Goal: Task Accomplishment & Management: Use online tool/utility

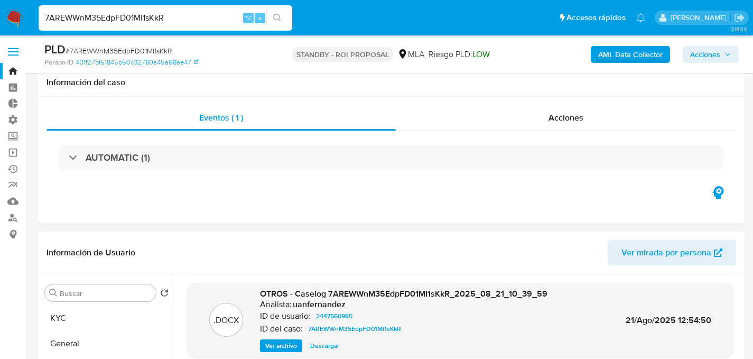
select select "10"
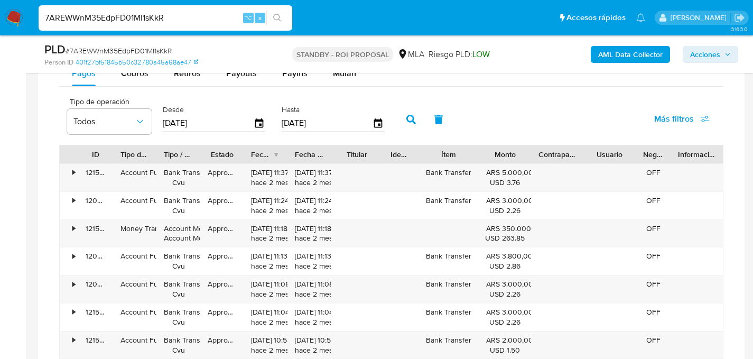
scroll to position [1211, 0]
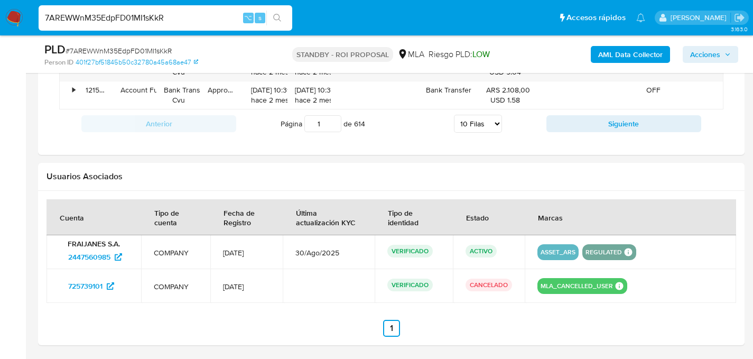
click at [140, 17] on input "7AREWWnM35EdpFD01MI1sKkR" at bounding box center [166, 18] width 254 height 14
paste input "8FaWnXuBQxw2FINhcMlzxLgr"
type input "8FaWnXuBQxw2FINhcMlzxLgr"
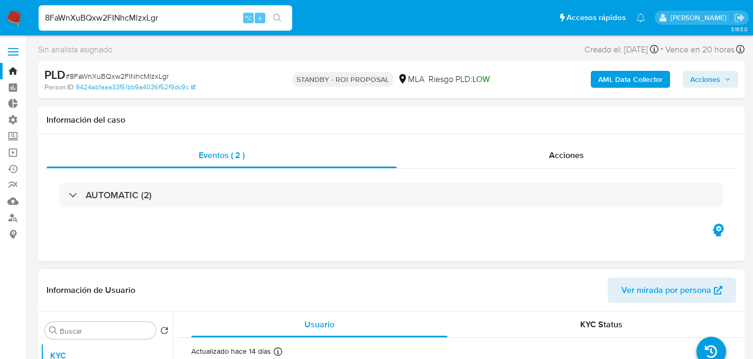
select select "10"
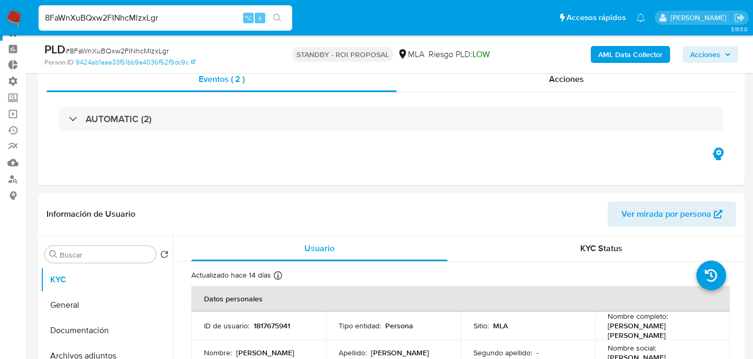
scroll to position [184, 0]
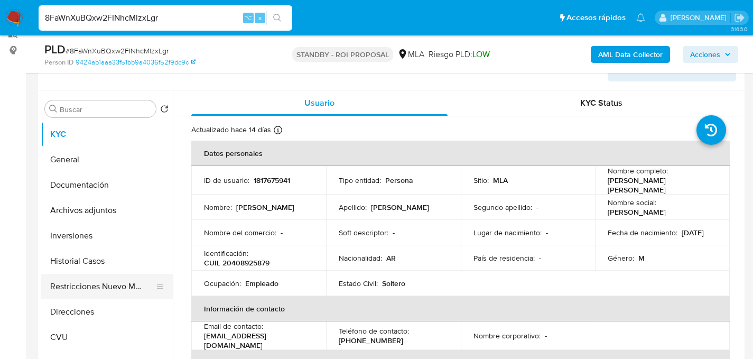
click at [73, 297] on button "Restricciones Nuevo Mundo" at bounding box center [103, 286] width 124 height 25
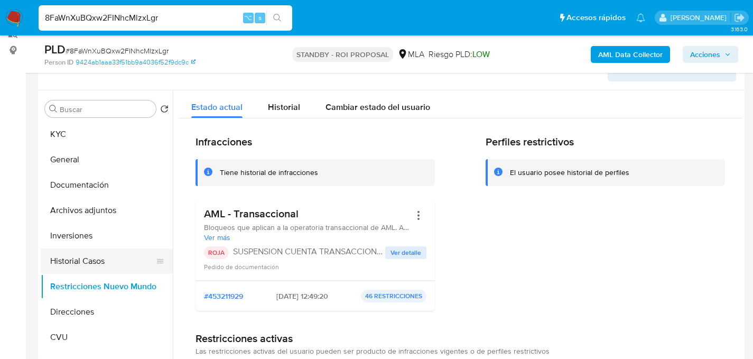
click at [65, 273] on button "Historial Casos" at bounding box center [103, 261] width 124 height 25
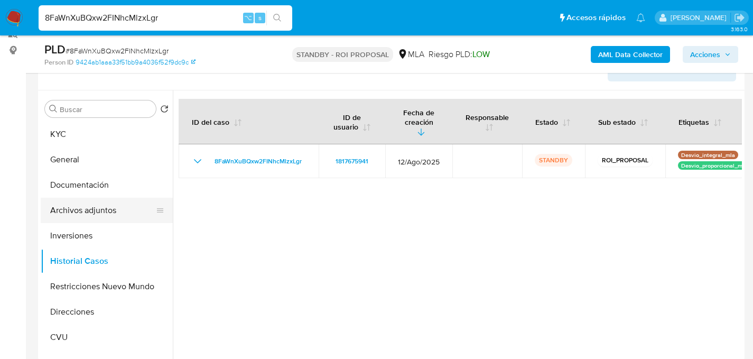
click at [102, 214] on button "Archivos adjuntos" at bounding box center [103, 210] width 124 height 25
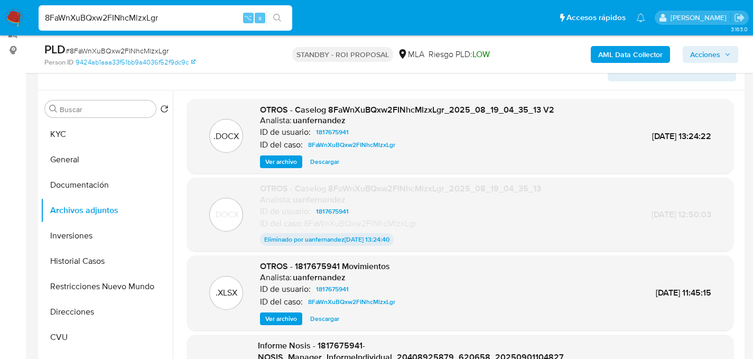
click at [329, 160] on span "Descargar" at bounding box center [324, 162] width 29 height 11
click at [320, 320] on span "Descargar" at bounding box center [324, 319] width 29 height 11
click at [422, 250] on div ".DOCX OTROS - Caselog 8FaWnXuBQxw2FINhcMlzxLgr_2025_08_19_04_35_13 Analista: ua…" at bounding box center [460, 214] width 547 height 73
click at [159, 17] on input "8FaWnXuBQxw2FINhcMlzxLgr" at bounding box center [166, 18] width 254 height 14
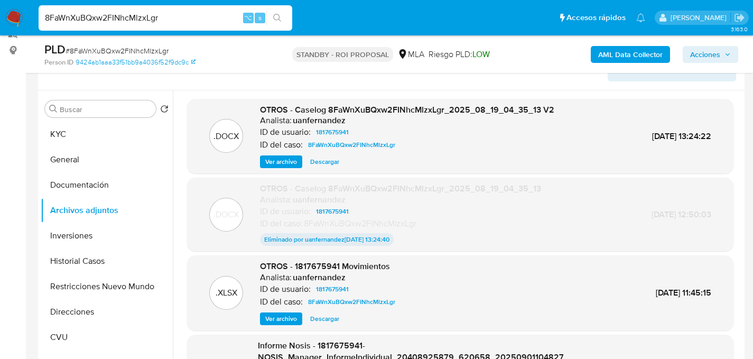
paste input "bDVTarZylcnM6R22nTMQXm3F"
type input "bDVTarZylcnM6R22nTMQXm3F"
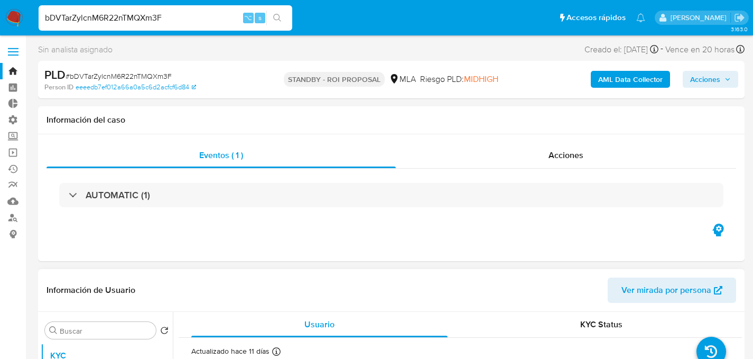
select select "10"
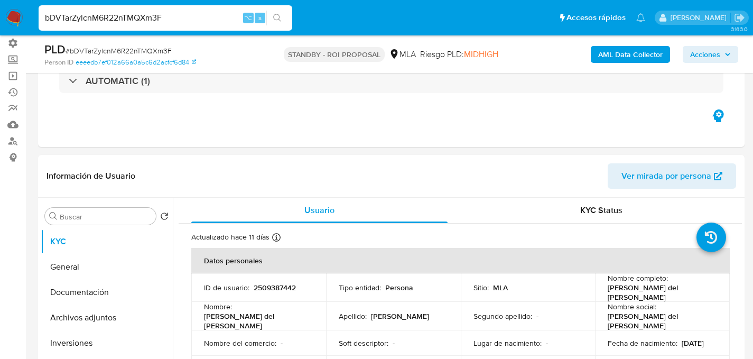
scroll to position [190, 0]
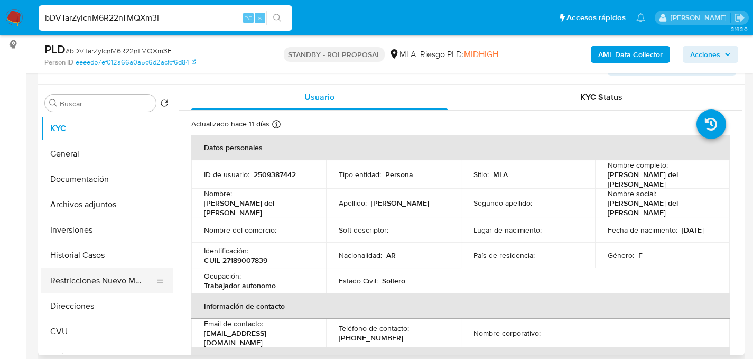
click at [58, 284] on button "Restricciones Nuevo Mundo" at bounding box center [103, 280] width 124 height 25
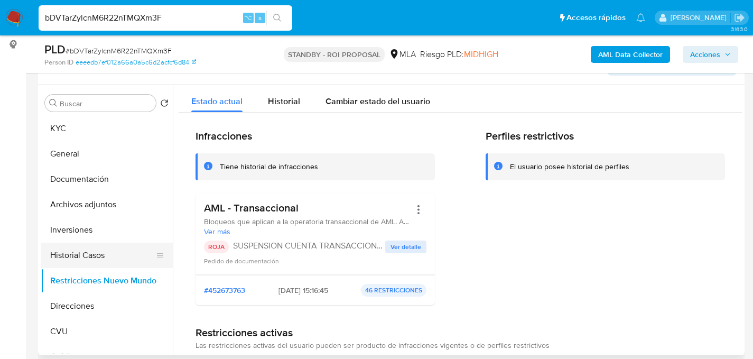
click at [67, 261] on button "Historial Casos" at bounding box center [103, 255] width 124 height 25
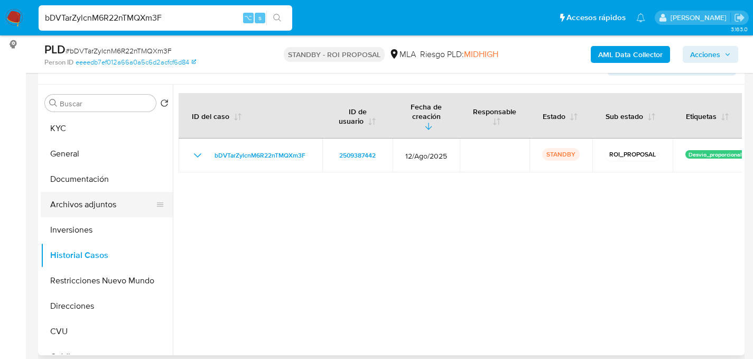
click at [78, 199] on button "Archivos adjuntos" at bounding box center [103, 204] width 124 height 25
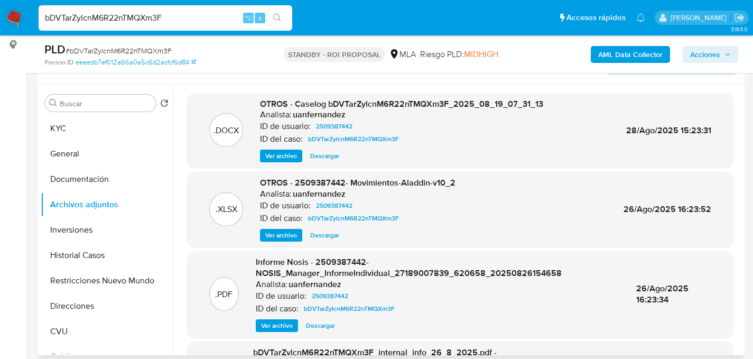
click at [335, 164] on div ".DOCX OTROS - Caselog bDVTarZylcnM6R22nTMQXm3F_2025_08_19_07_31_13 Analista: ua…" at bounding box center [460, 130] width 547 height 75
click at [332, 153] on span "Descargar" at bounding box center [324, 156] width 29 height 11
click at [318, 238] on span "Descargar" at bounding box center [324, 235] width 29 height 11
click at [90, 256] on button "Historial Casos" at bounding box center [103, 255] width 124 height 25
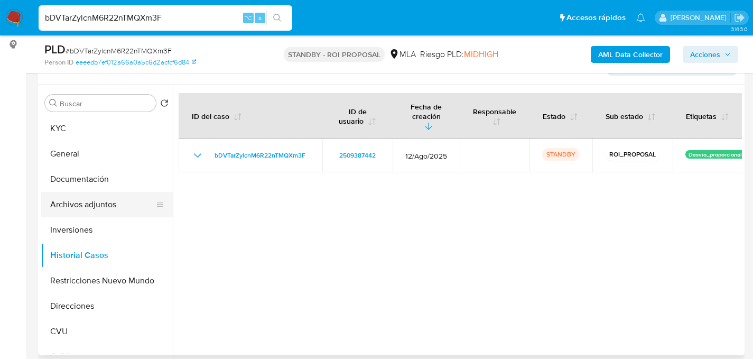
click at [83, 205] on button "Archivos adjuntos" at bounding box center [103, 204] width 124 height 25
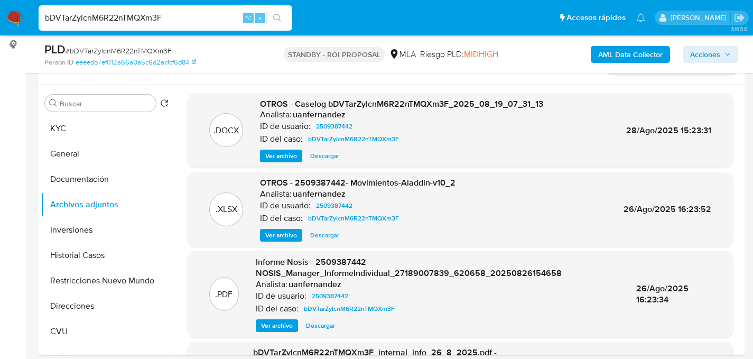
click at [145, 18] on input "bDVTarZylcnM6R22nTMQXm3F" at bounding box center [166, 18] width 254 height 14
paste input "pVN3FvJ9iynUy6tlorCSECRr"
type input "pVN3FvJ9iynUy6tlorCSECRr"
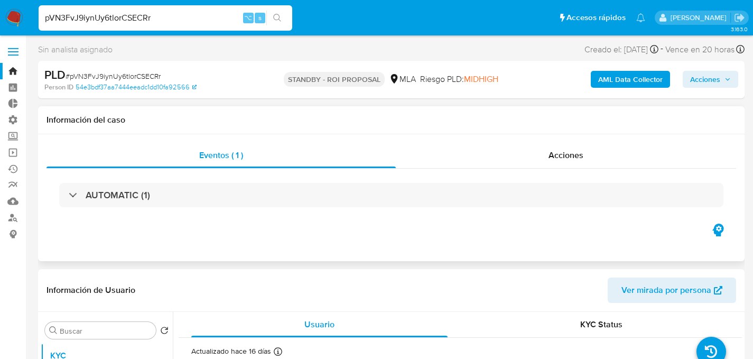
select select "10"
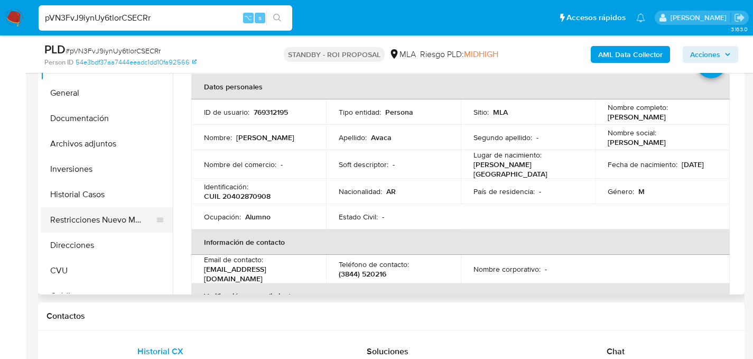
scroll to position [252, 0]
click at [51, 227] on button "Restricciones Nuevo Mundo" at bounding box center [103, 218] width 124 height 25
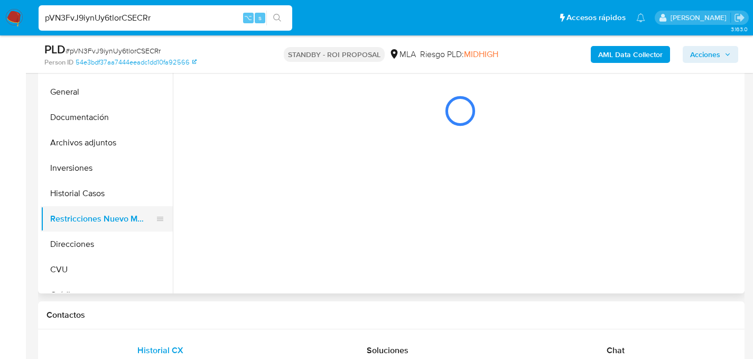
click at [57, 225] on button "Restricciones Nuevo Mundo" at bounding box center [103, 218] width 124 height 25
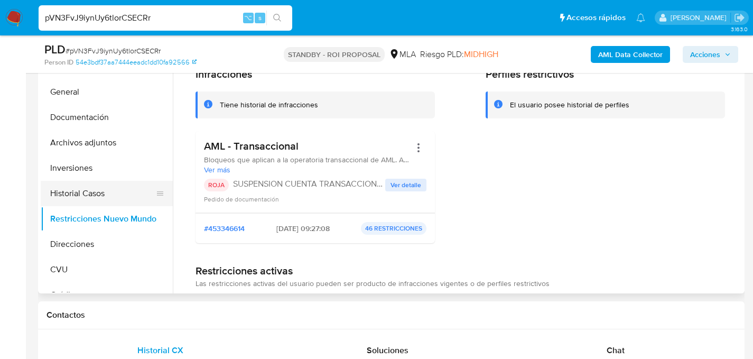
click at [63, 190] on button "Historial Casos" at bounding box center [103, 193] width 124 height 25
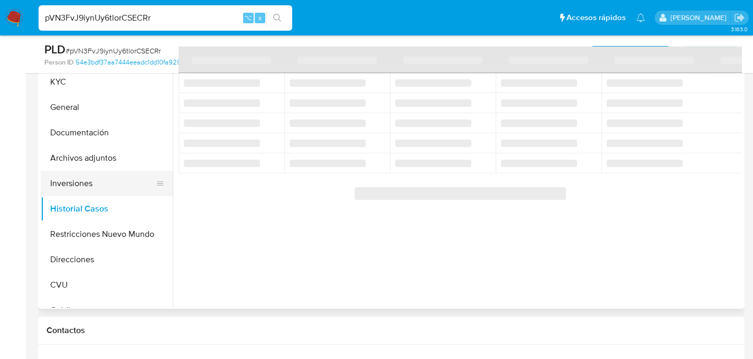
scroll to position [218, 0]
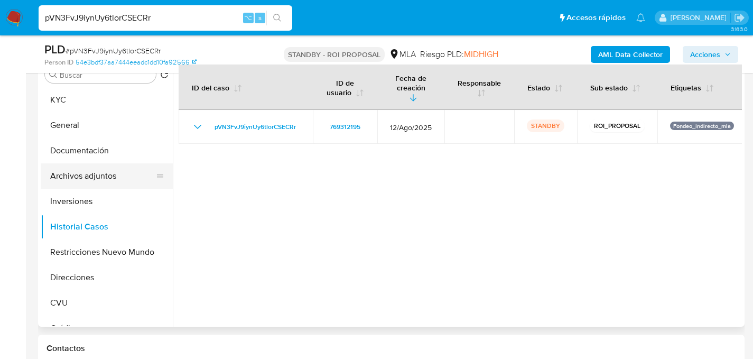
click at [111, 178] on button "Archivos adjuntos" at bounding box center [103, 175] width 124 height 25
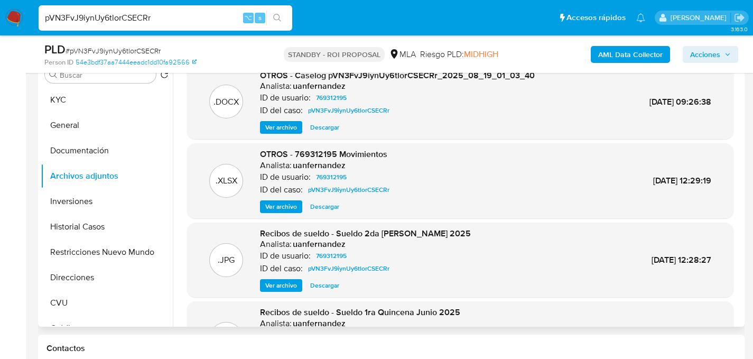
click at [320, 208] on span "Descargar" at bounding box center [324, 206] width 29 height 11
click at [327, 127] on span "Descargar" at bounding box center [324, 127] width 29 height 11
click at [119, 22] on input "pVN3FvJ9iynUy6tlorCSECRr" at bounding box center [166, 18] width 254 height 14
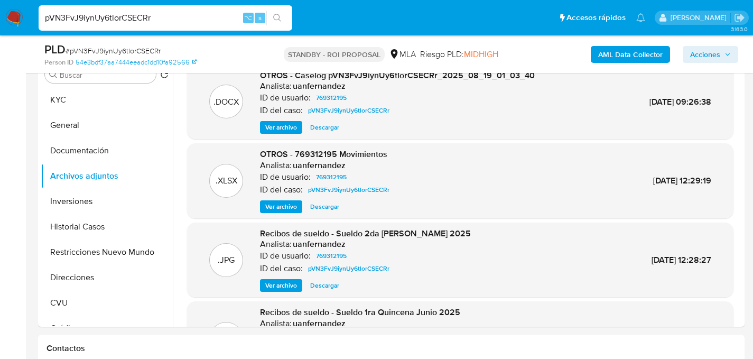
paste input "ZjRqMk0BBD3A6GAH6958QXq5"
type input "ZjRqMk0BBD3A6GAH6958QXq5"
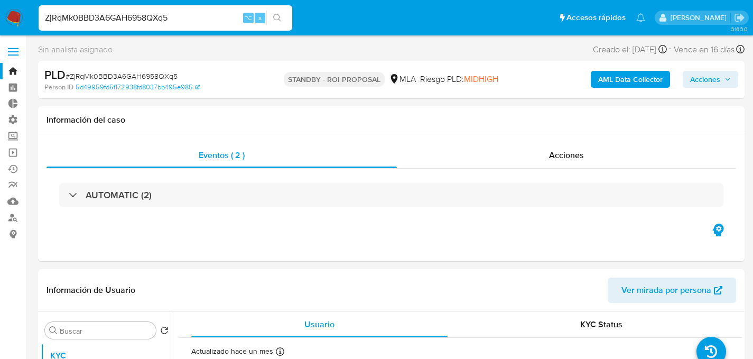
select select "10"
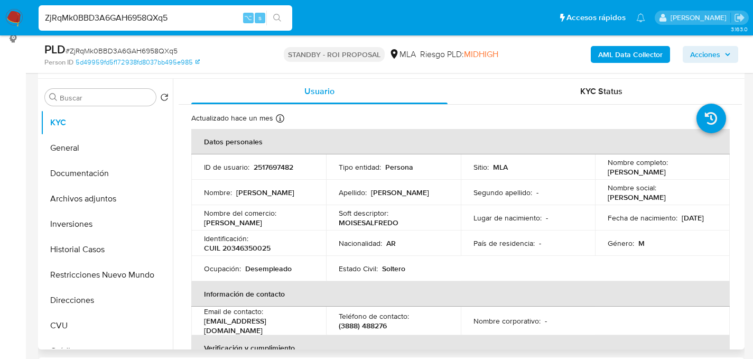
scroll to position [197, 0]
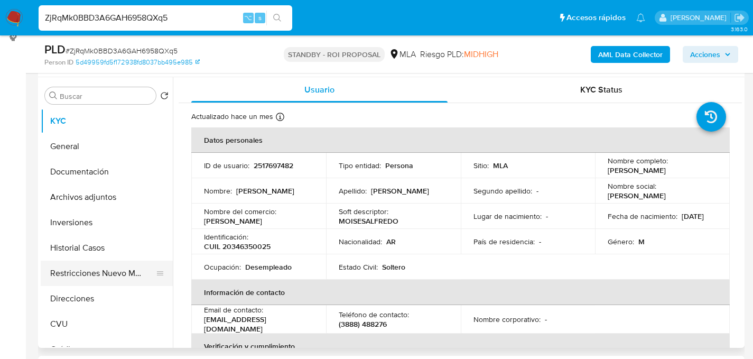
click at [71, 271] on button "Restricciones Nuevo Mundo" at bounding box center [103, 273] width 124 height 25
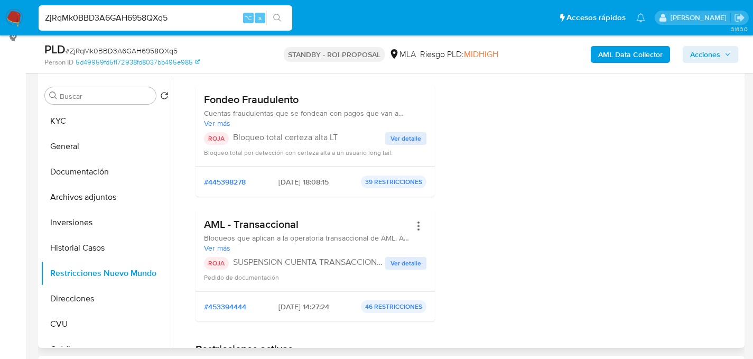
scroll to position [149, 0]
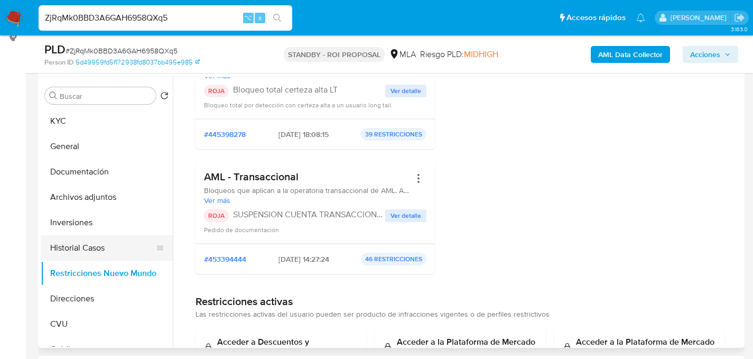
click at [80, 242] on button "Historial Casos" at bounding box center [103, 247] width 124 height 25
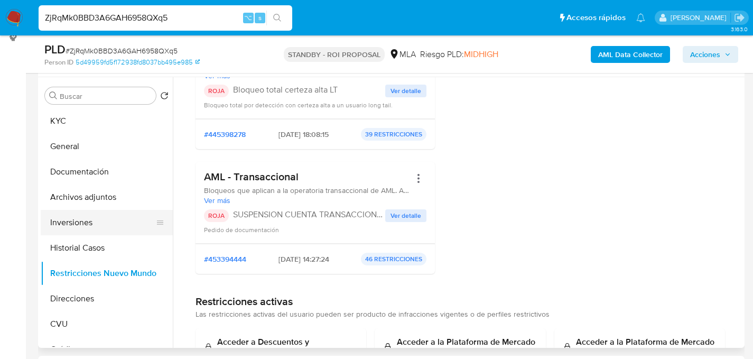
scroll to position [0, 0]
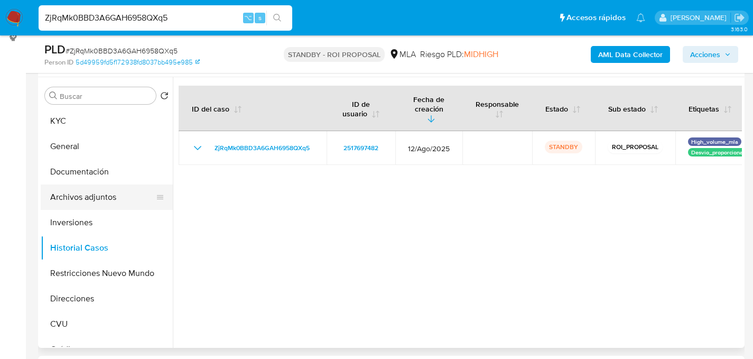
click at [105, 204] on button "Archivos adjuntos" at bounding box center [103, 197] width 124 height 25
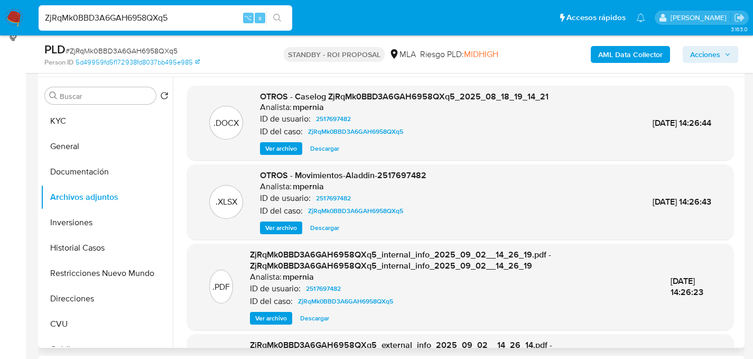
click at [327, 147] on span "Descargar" at bounding box center [324, 148] width 29 height 11
click at [318, 235] on div ".XLSX OTROS - Movimientos-Aladdin-2517697482 Analista: mpernia ID de usuario: 2…" at bounding box center [460, 201] width 547 height 75
click at [321, 231] on span "Descargar" at bounding box center [324, 228] width 29 height 11
click at [149, 20] on input "ZjRqMk0BBD3A6GAH6958QXq5" at bounding box center [166, 18] width 254 height 14
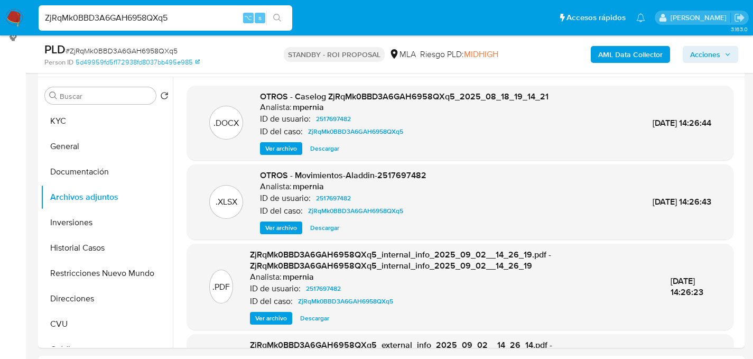
paste input "5Q4jswinoiUvwt6Tz8atLnKH"
type input "5Q4jswinoiUvwt6Tz8atLnKH"
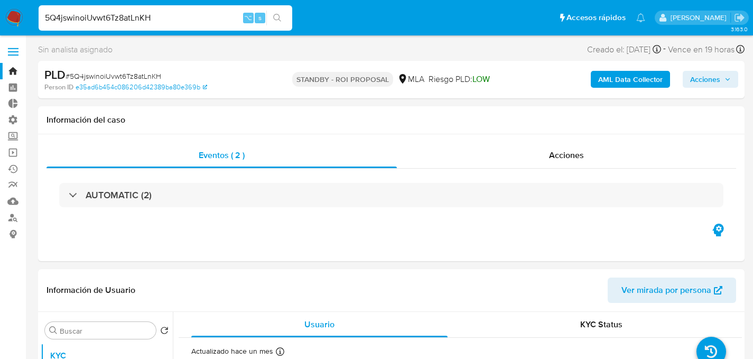
select select "10"
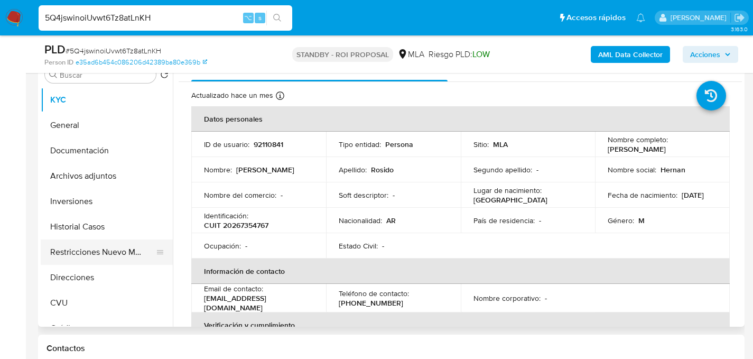
click at [82, 260] on button "Restricciones Nuevo Mundo" at bounding box center [103, 252] width 124 height 25
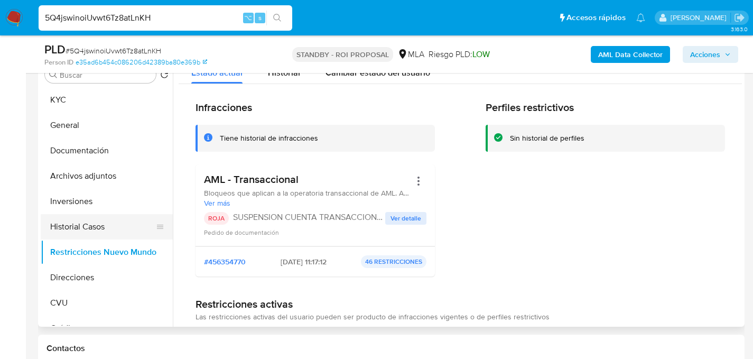
click at [82, 236] on button "Historial Casos" at bounding box center [103, 226] width 124 height 25
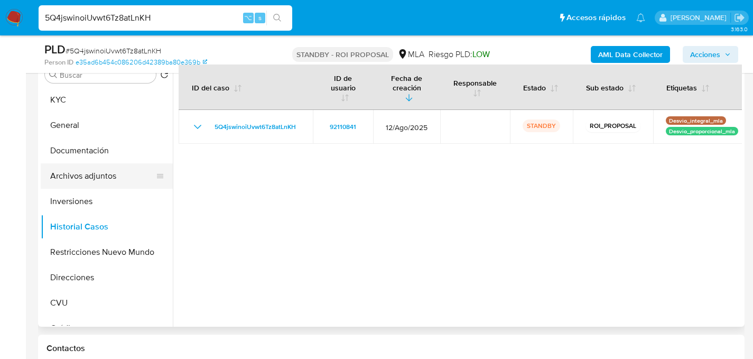
click at [88, 185] on button "Archivos adjuntos" at bounding box center [103, 175] width 124 height 25
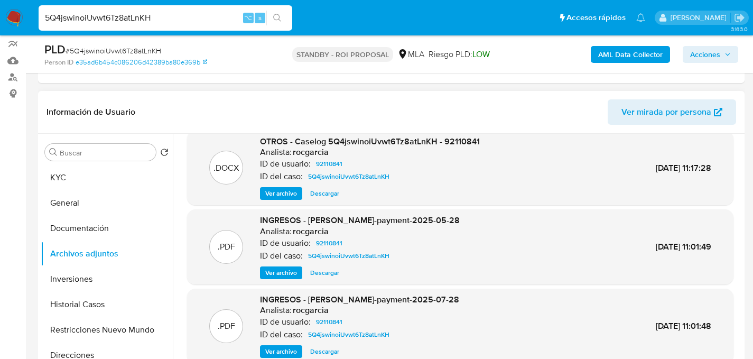
scroll to position [12, 0]
click at [330, 194] on span "Descargar" at bounding box center [324, 193] width 29 height 11
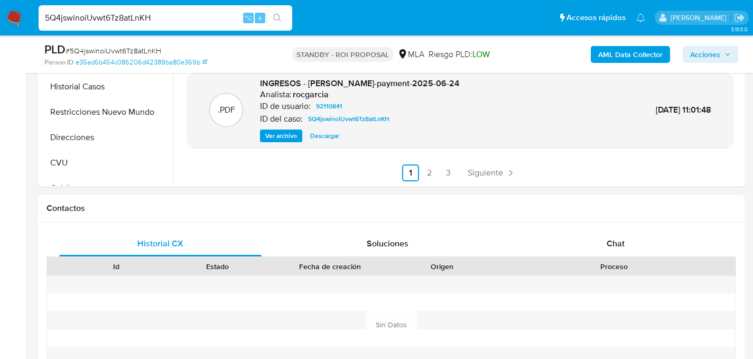
scroll to position [362, 0]
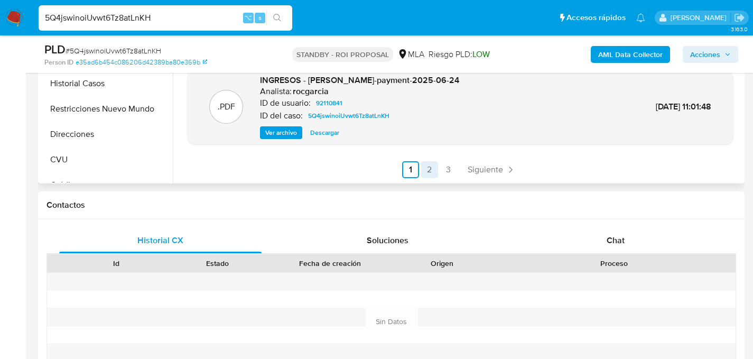
click at [430, 170] on link "2" at bounding box center [429, 169] width 17 height 17
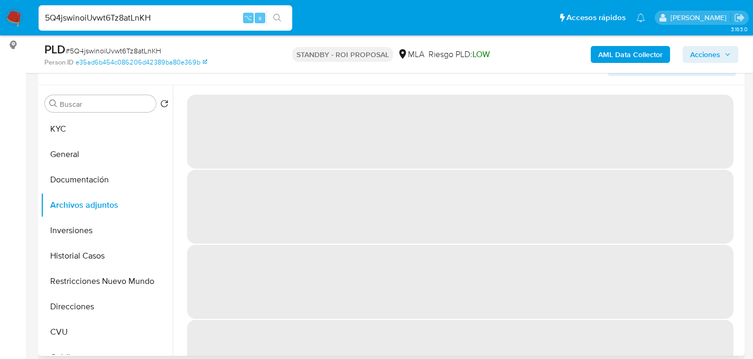
scroll to position [186, 0]
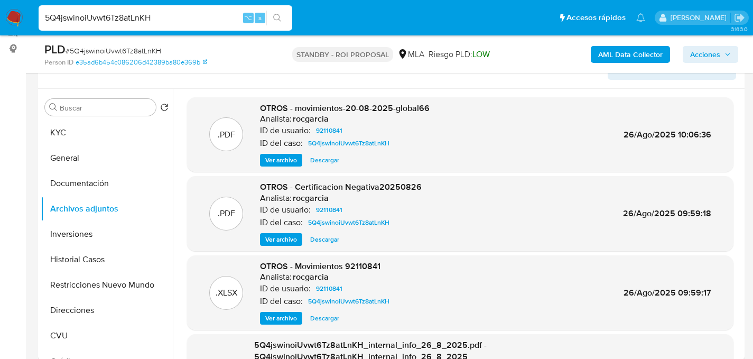
click at [318, 161] on span "Descargar" at bounding box center [324, 160] width 29 height 11
click at [99, 127] on button "KYC" at bounding box center [103, 132] width 124 height 25
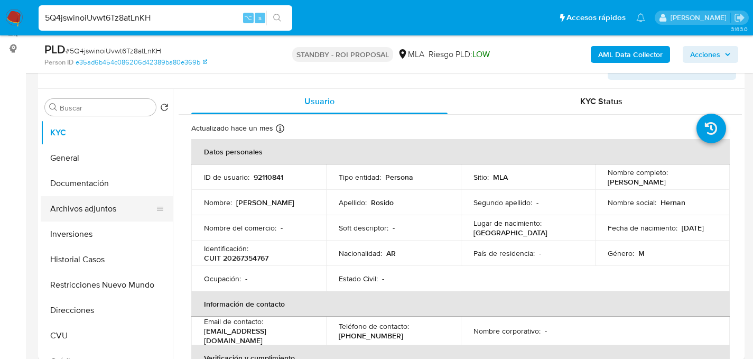
click at [65, 201] on button "Archivos adjuntos" at bounding box center [103, 208] width 124 height 25
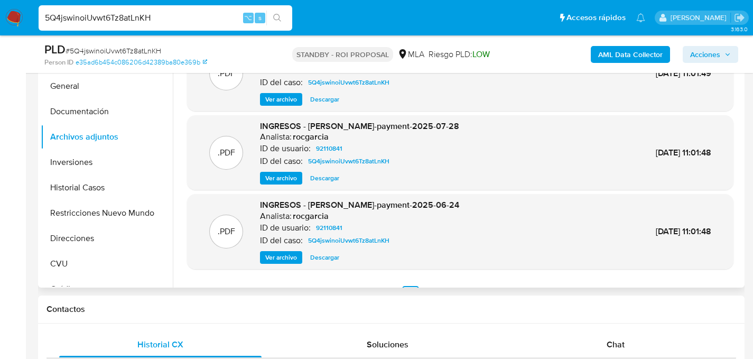
scroll to position [89, 0]
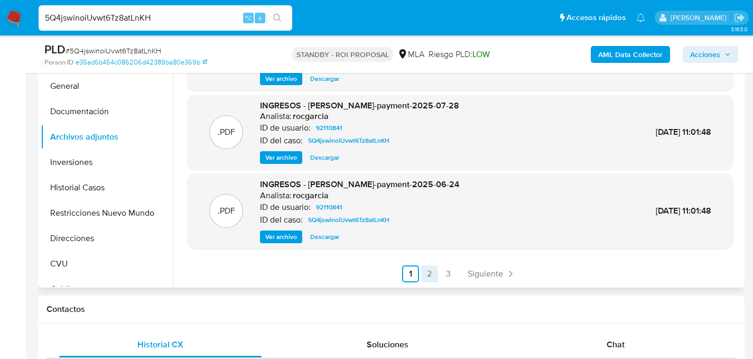
click at [429, 278] on link "2" at bounding box center [429, 273] width 17 height 17
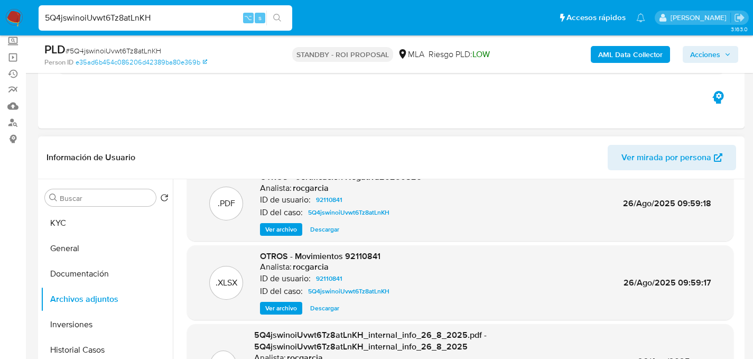
scroll to position [105, 0]
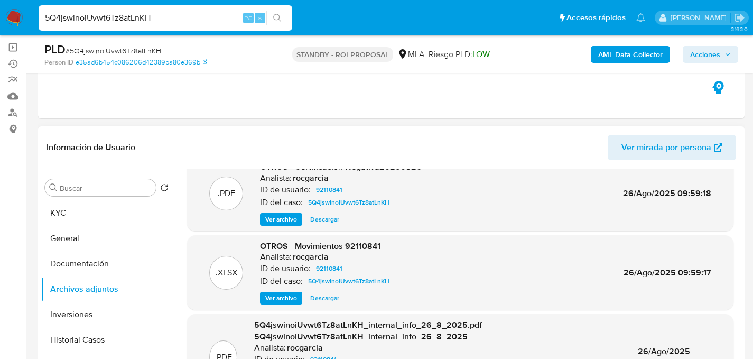
click at [313, 301] on span "Descargar" at bounding box center [324, 298] width 29 height 11
click at [185, 21] on input "5Q4jswinoiUvwt6Tz8atLnKH" at bounding box center [166, 18] width 254 height 14
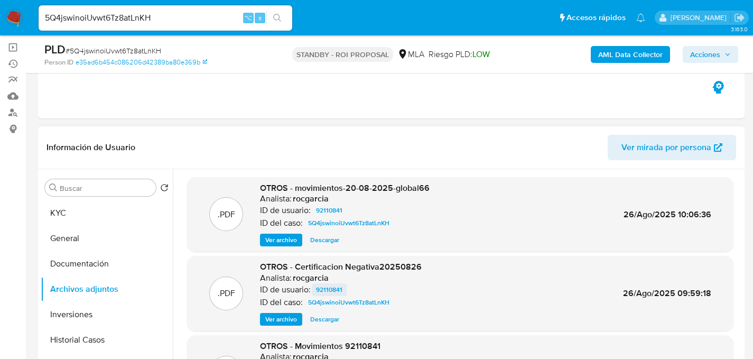
scroll to position [0, 0]
click at [273, 241] on span "Ver archivo" at bounding box center [281, 240] width 32 height 11
click at [294, 237] on span "Ver archivo" at bounding box center [281, 240] width 32 height 11
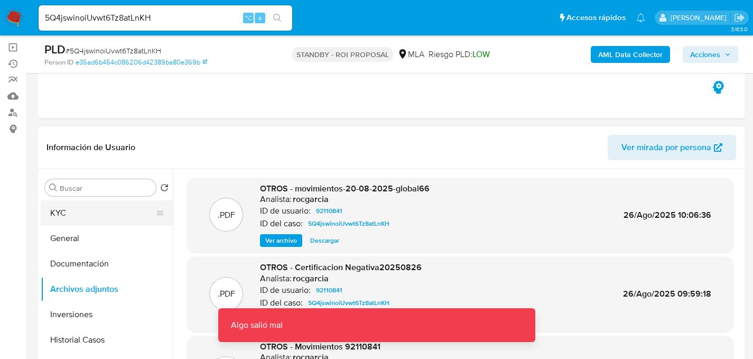
click at [66, 214] on button "KYC" at bounding box center [103, 212] width 124 height 25
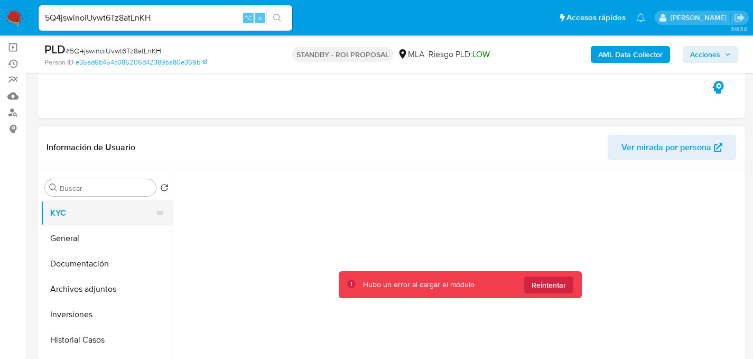
click at [113, 206] on button "KYC" at bounding box center [103, 212] width 124 height 25
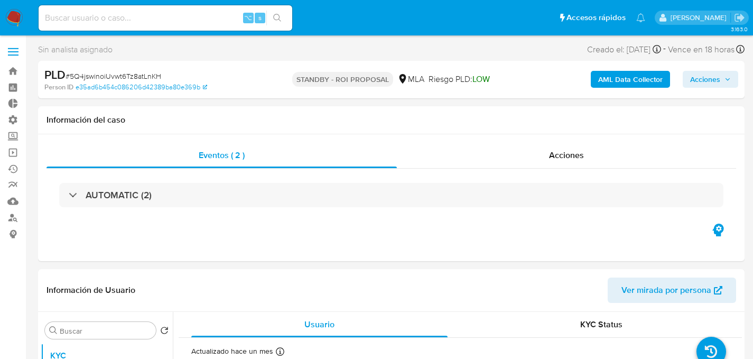
select select "10"
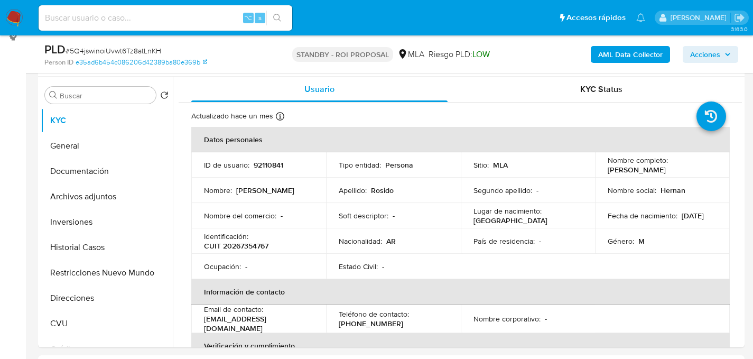
scroll to position [187, 0]
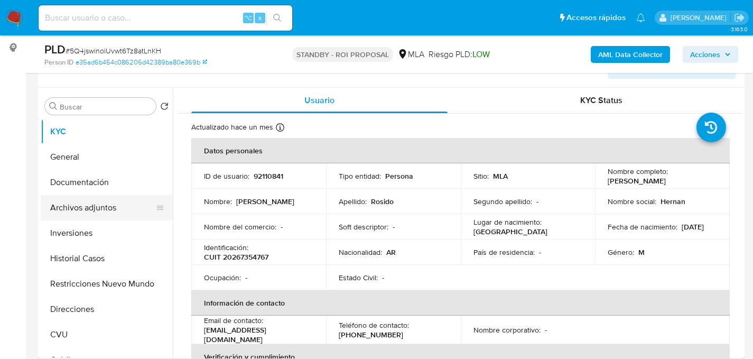
click at [67, 204] on button "Archivos adjuntos" at bounding box center [103, 207] width 124 height 25
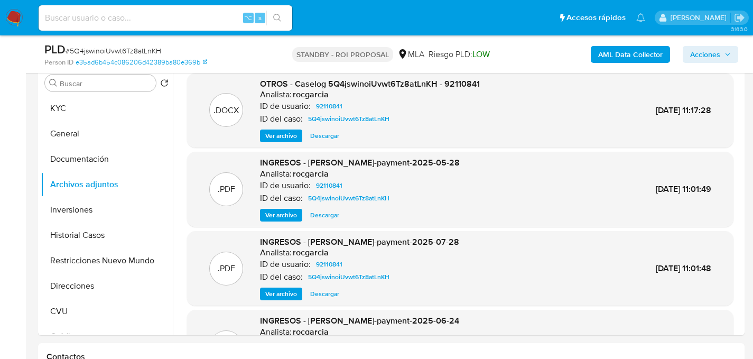
scroll to position [210, 0]
click at [130, 20] on input at bounding box center [166, 18] width 254 height 14
paste input "VbGptxIENqaO90Qvb6EwL5a2"
type input "VbGptxIENqaO90Qvb6EwL5a2"
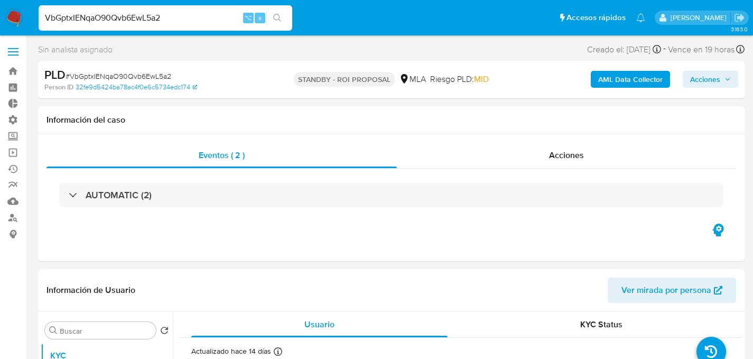
select select "10"
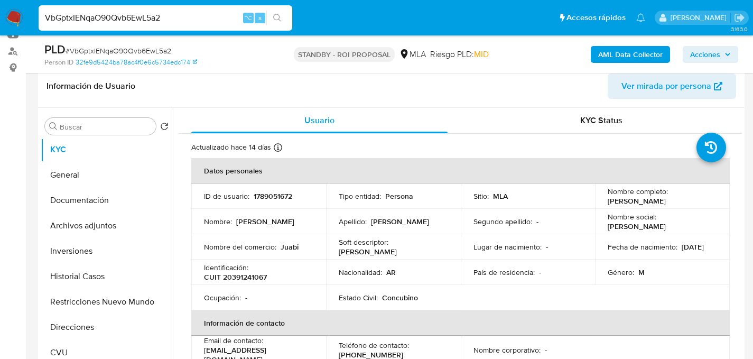
scroll to position [167, 0]
click at [79, 223] on button "Archivos adjuntos" at bounding box center [103, 225] width 124 height 25
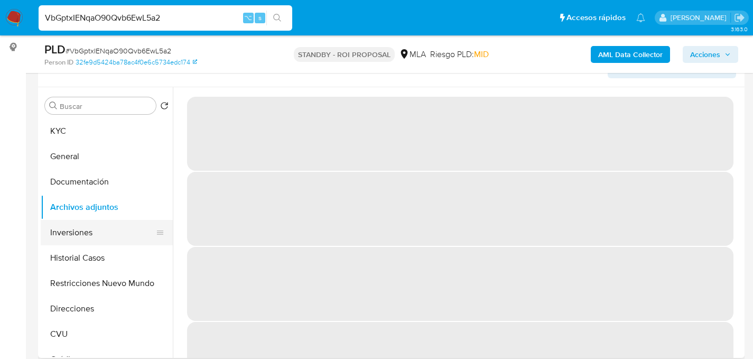
scroll to position [0, 0]
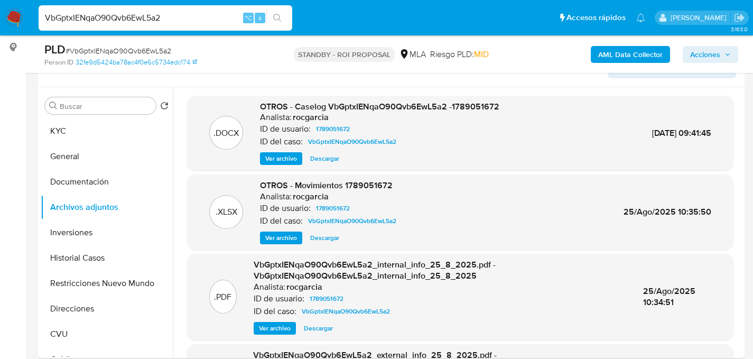
click at [329, 157] on span "Descargar" at bounding box center [324, 158] width 29 height 11
click at [317, 238] on span "Descargar" at bounding box center [324, 238] width 29 height 11
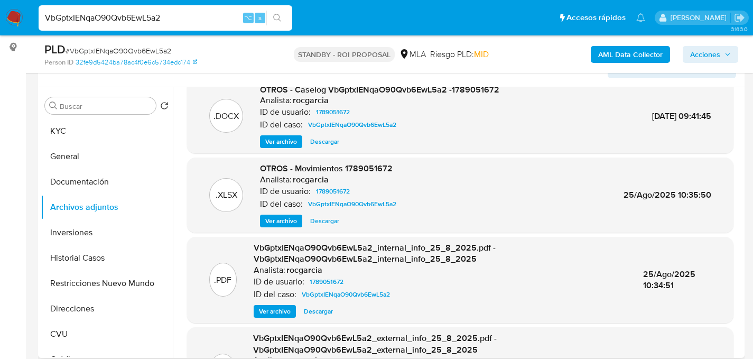
scroll to position [14, 0]
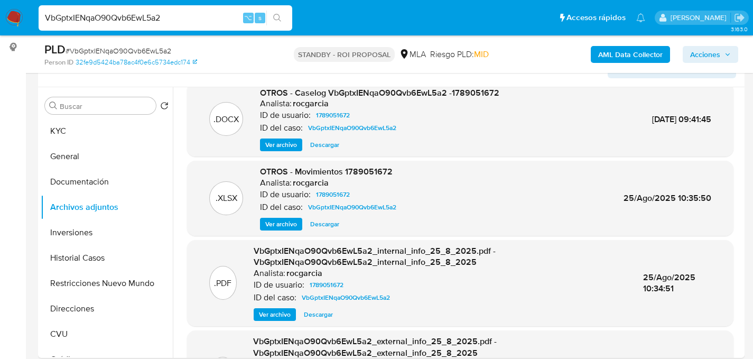
click at [131, 19] on input "VbGptxIENqaO90Qvb6EwL5a2" at bounding box center [166, 18] width 254 height 14
paste input "0FUBrWqa0Y4SpKnlXkBLCgcF"
type input "0FUBrWqa0Y4SpKnlXkBLCgcF"
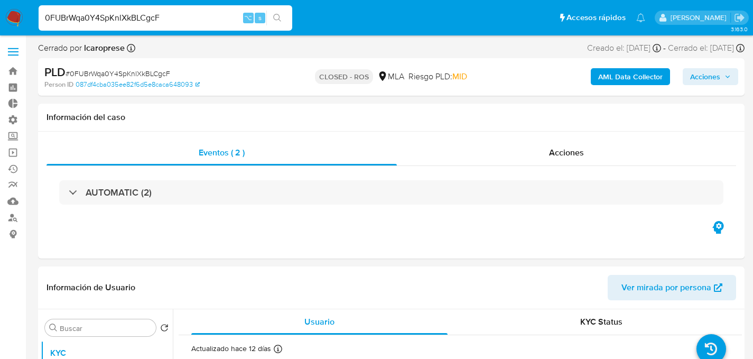
select select "10"
click at [146, 14] on input "0FUBrWqa0Y4SpKnlXkBLCgcF" at bounding box center [166, 18] width 254 height 14
click at [147, 22] on input "0FUBrWqa0Y4SpKnlXkBLCgcF" at bounding box center [166, 18] width 254 height 14
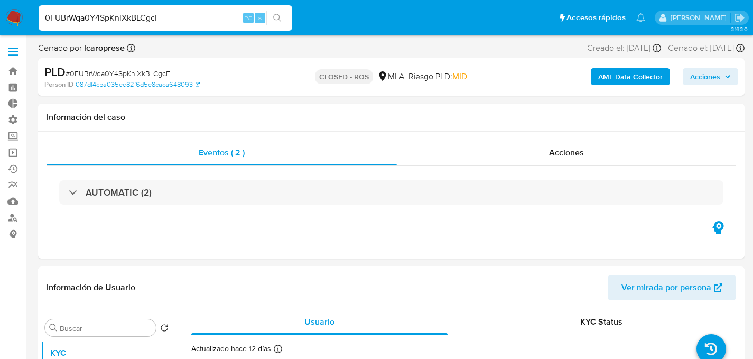
paste input "clvLARFIl7QpcXkGfWJCWMBD"
type input "clvLARFIl7QpcXkGfWJCWMBD"
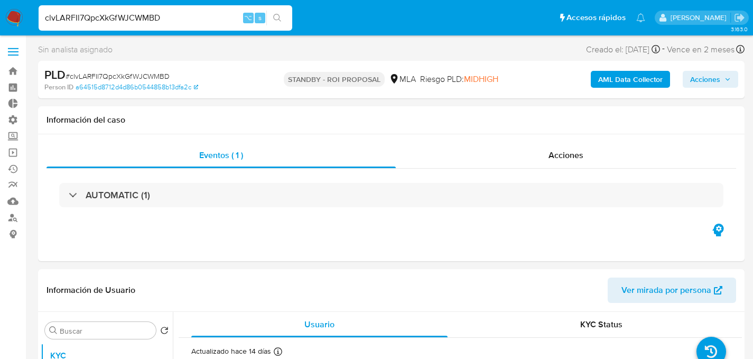
scroll to position [170, 0]
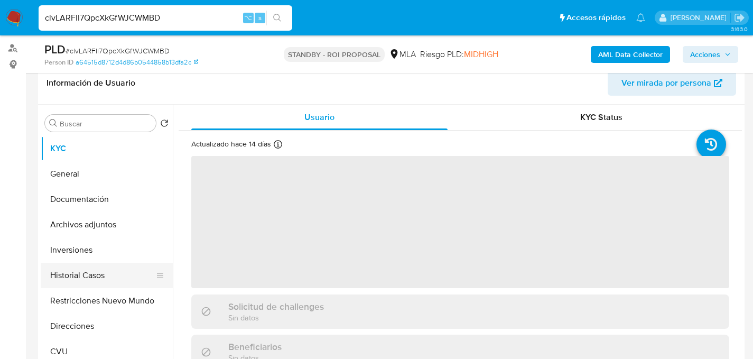
select select "10"
click at [87, 227] on button "Archivos adjuntos" at bounding box center [103, 224] width 124 height 25
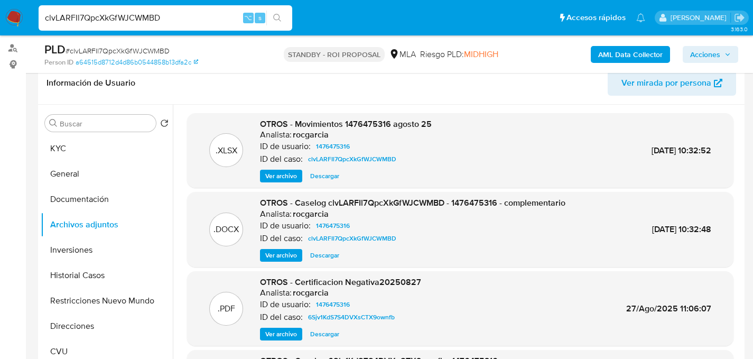
click at [144, 16] on input "clvLARFIl7QpcXkGfWJCWMBD" at bounding box center [166, 18] width 254 height 14
paste input "HunA6kTlolucKibT6sMAZBI8"
type input "HunA6kTlolucKibT6sMAZBI8"
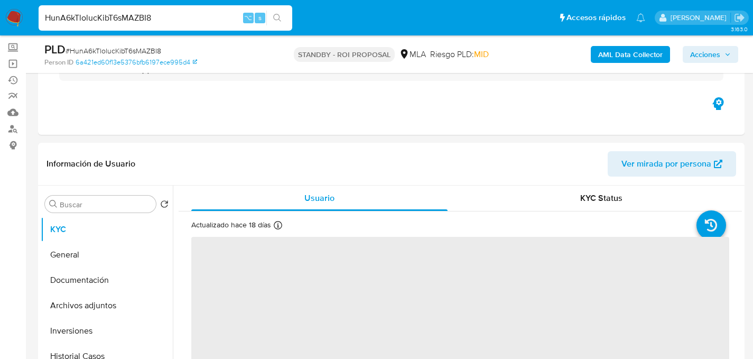
scroll to position [189, 0]
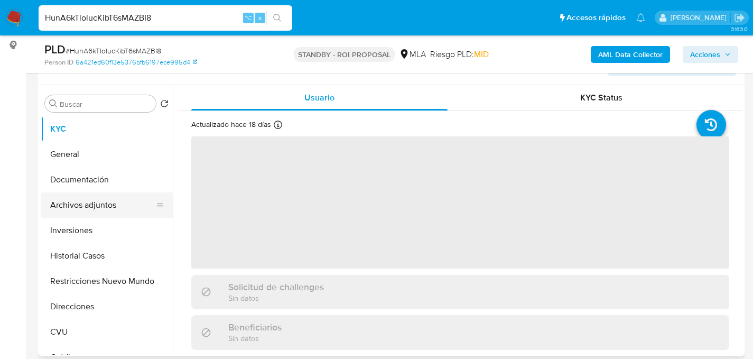
click at [60, 207] on button "Archivos adjuntos" at bounding box center [103, 204] width 124 height 25
select select "10"
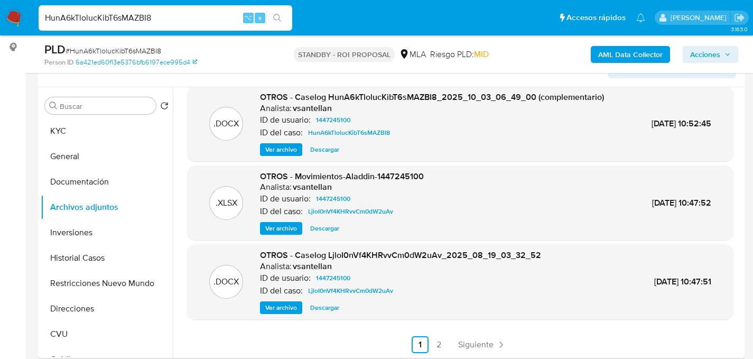
scroll to position [89, 0]
click at [162, 23] on input "HunA6kTlolucKibT6sMAZBI8" at bounding box center [166, 18] width 254 height 14
paste input "OzrE0xQhIYvDs2p9RwvRTSKz"
type input "OzrE0xQhIYvDs2p9RwvRTSKz"
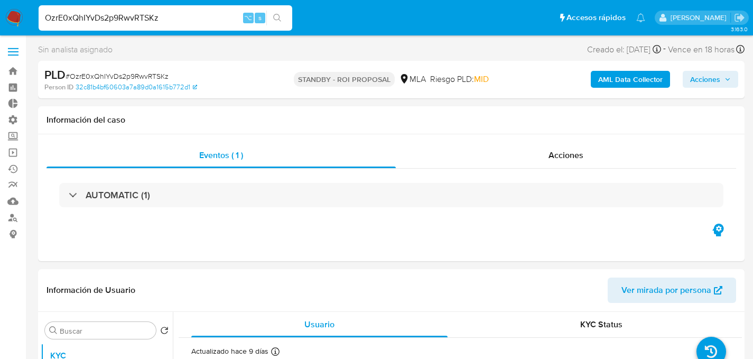
select select "10"
click at [146, 13] on input "OzrE0xQhIYvDs2p9RwvRTSKz" at bounding box center [166, 18] width 254 height 14
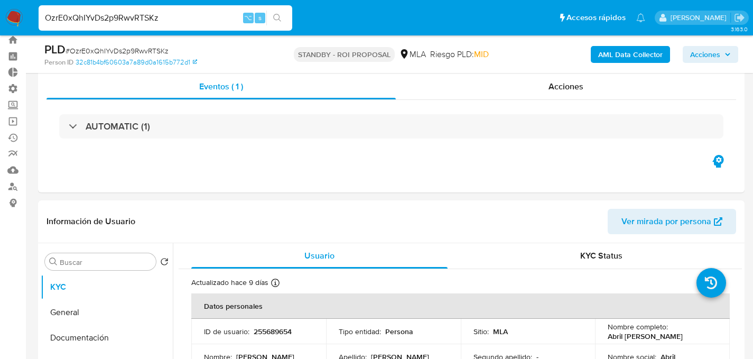
scroll to position [174, 0]
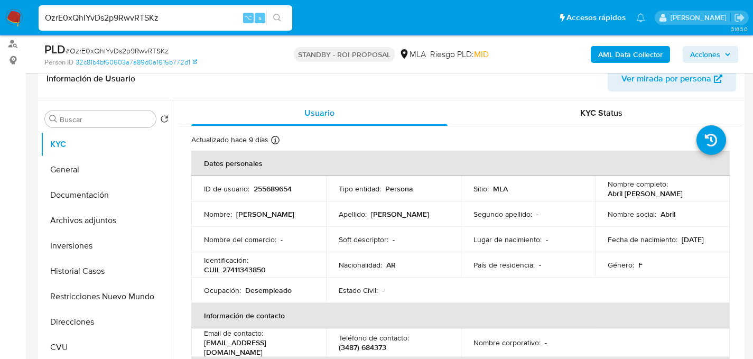
click at [664, 194] on p "Abril Agustina Troncoso" at bounding box center [645, 194] width 75 height 10
copy div "Nombre completo : Abril Agustina Troncoso"
click at [662, 194] on p "Abril Agustina Troncoso" at bounding box center [645, 194] width 75 height 10
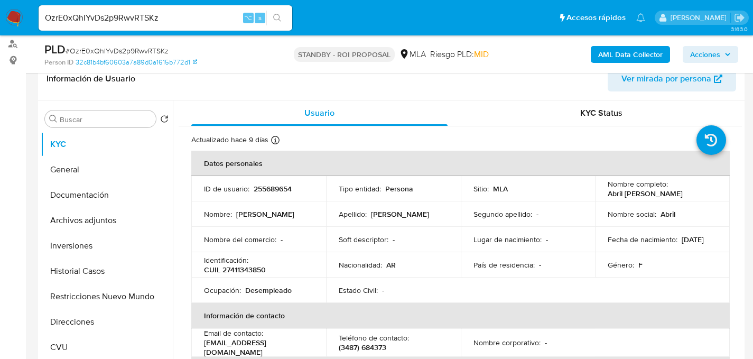
click at [678, 192] on p "Abril Agustina Troncoso" at bounding box center [645, 194] width 75 height 10
drag, startPoint x: 684, startPoint y: 192, endPoint x: 594, endPoint y: 192, distance: 90.4
click at [595, 192] on td "Nombre completo : Abril Agustina Troncoso" at bounding box center [662, 188] width 135 height 25
copy p "Abril Agustina Troncoso"
click at [268, 191] on p "255689654" at bounding box center [273, 189] width 38 height 10
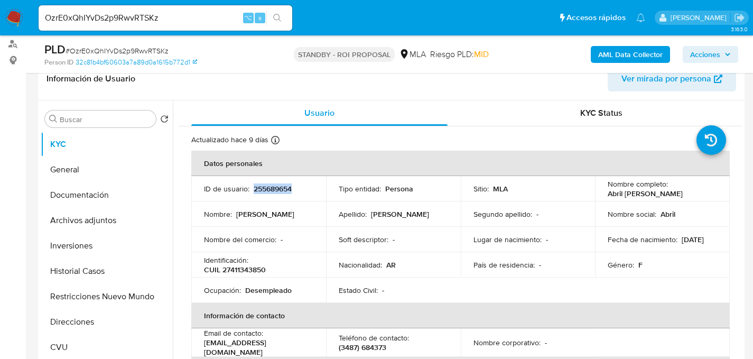
click at [268, 191] on p "255689654" at bounding box center [273, 189] width 38 height 10
copy p "255689654"
click at [235, 265] on p "CUIL 27411343850" at bounding box center [235, 270] width 62 height 10
click at [238, 272] on p "CUIL 27411343850" at bounding box center [235, 270] width 62 height 10
click at [239, 271] on p "CUIL 27411343850" at bounding box center [235, 270] width 62 height 10
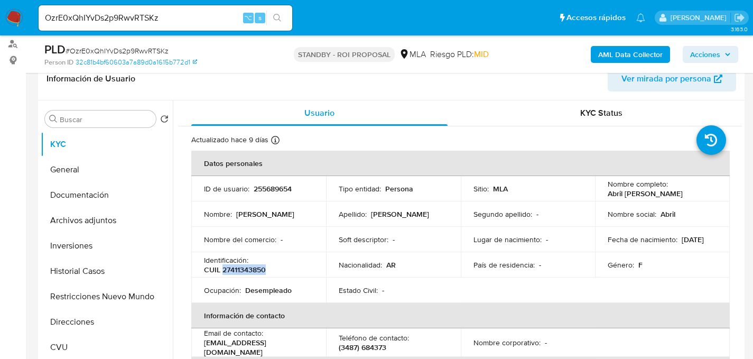
click at [239, 271] on p "CUIL 27411343850" at bounding box center [235, 270] width 62 height 10
copy p "27411343850"
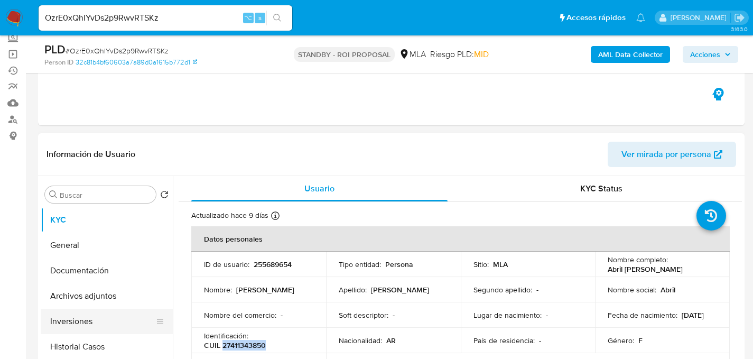
scroll to position [99, 0]
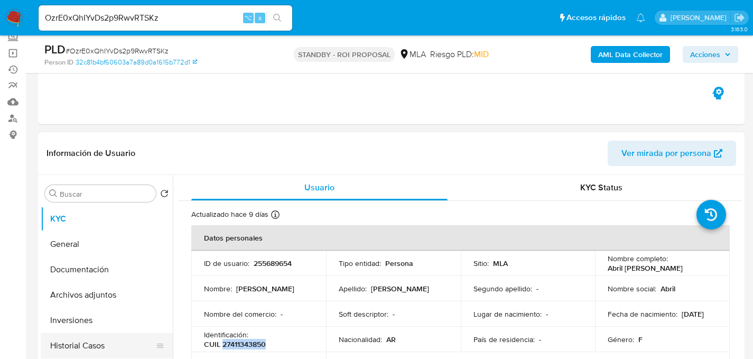
click at [84, 337] on button "Historial Casos" at bounding box center [103, 345] width 124 height 25
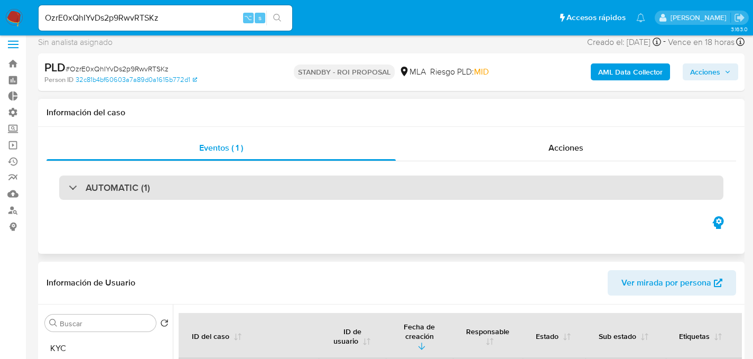
scroll to position [0, 0]
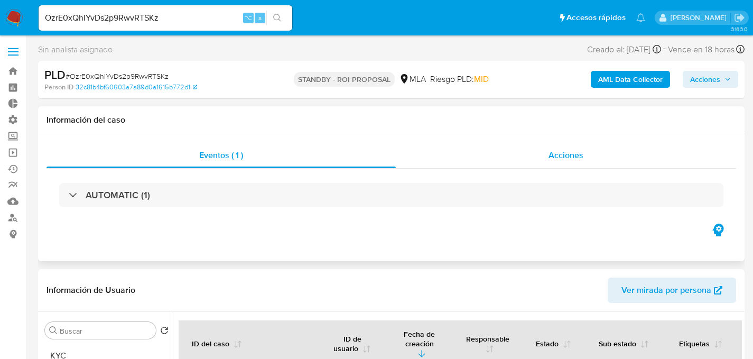
click at [558, 146] on div "Acciones" at bounding box center [566, 155] width 341 height 25
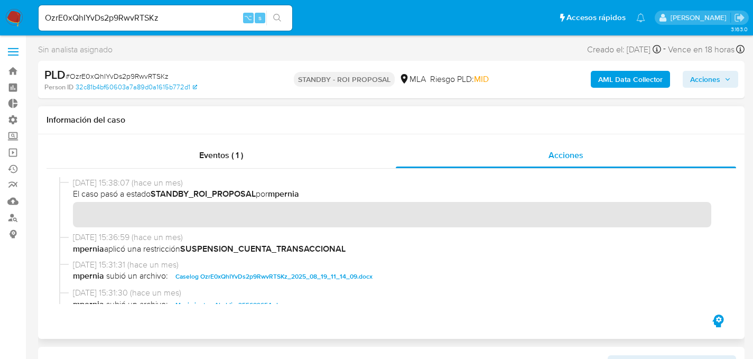
click at [170, 142] on div "Eventos ( 1 ) Acciones" at bounding box center [391, 236] width 707 height 205
click at [182, 144] on div "Eventos ( 1 )" at bounding box center [221, 155] width 349 height 25
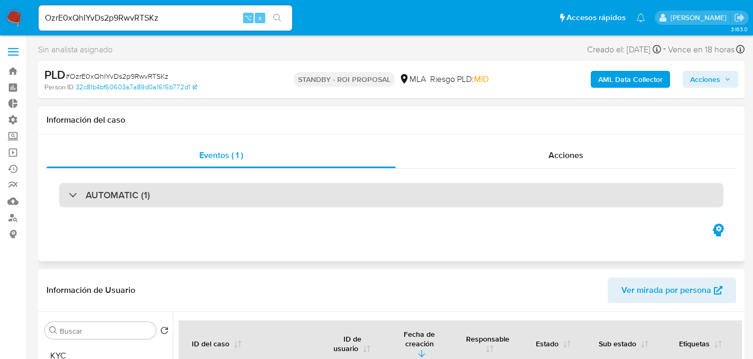
click at [112, 207] on div "AUTOMATIC (1)" at bounding box center [391, 195] width 665 height 24
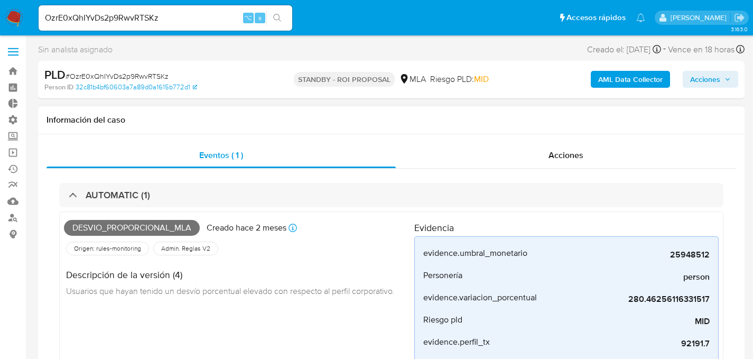
click at [527, 140] on div "Eventos ( 1 ) Acciones AUTOMATIC (1) Desvio_proporcional_mla Creado hace 2 mese…" at bounding box center [391, 318] width 707 height 369
click at [542, 151] on div "Acciones" at bounding box center [566, 155] width 341 height 25
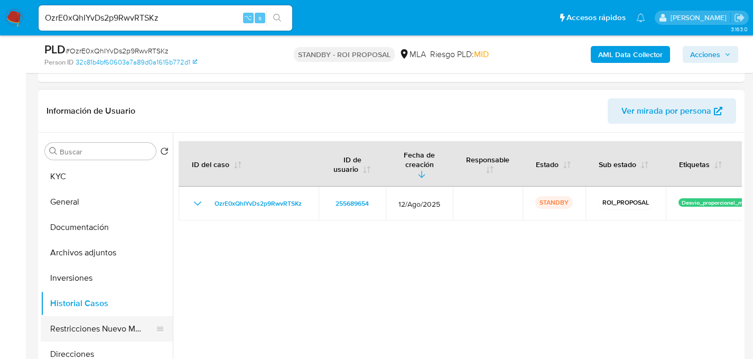
click at [75, 327] on button "Restricciones Nuevo Mundo" at bounding box center [103, 328] width 124 height 25
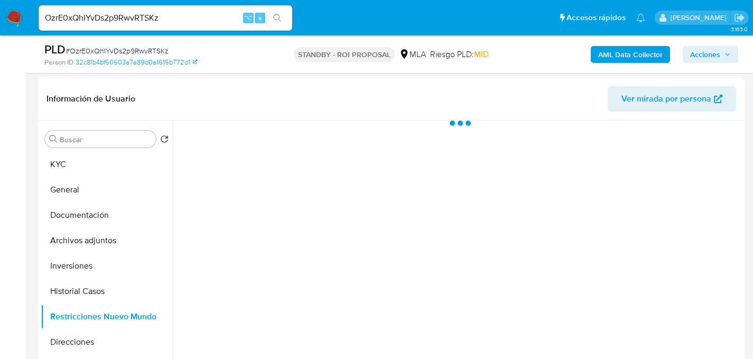
scroll to position [249, 0]
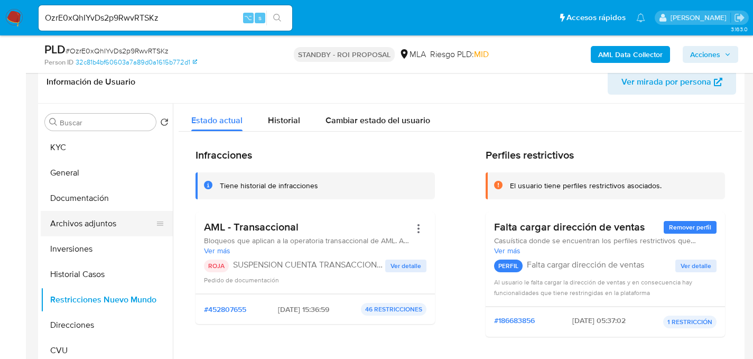
click at [86, 229] on button "Archivos adjuntos" at bounding box center [103, 223] width 124 height 25
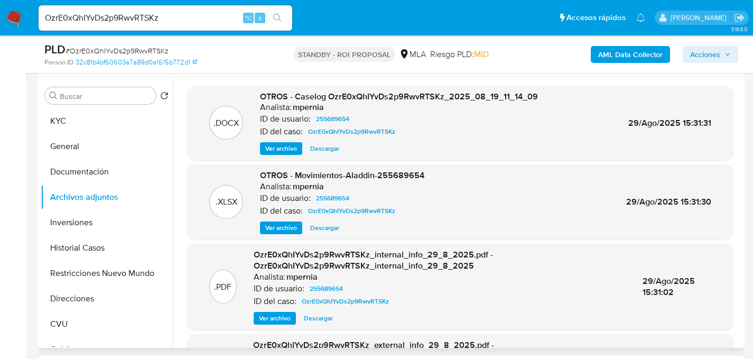
scroll to position [275, 0]
click at [317, 144] on span "Descargar" at bounding box center [324, 148] width 29 height 11
click at [329, 224] on span "Descargar" at bounding box center [324, 227] width 29 height 11
click at [148, 17] on input "OzrE0xQhIYvDs2p9RwvRTSKz" at bounding box center [166, 18] width 254 height 14
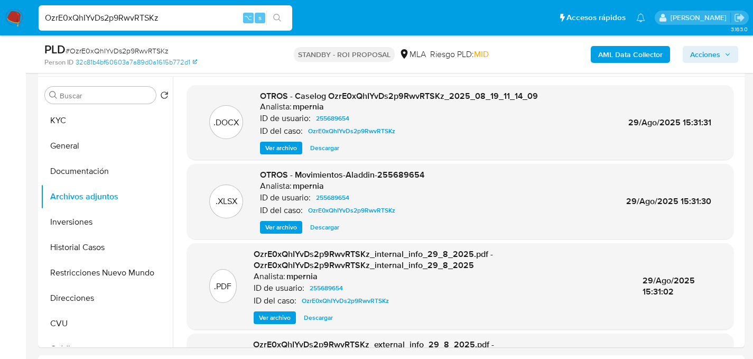
paste input "MI8HnnlaIVUSrgVDlXH2l3fZ"
type input "MI8HnnlaIVUSrgVDlXH2l3fZ"
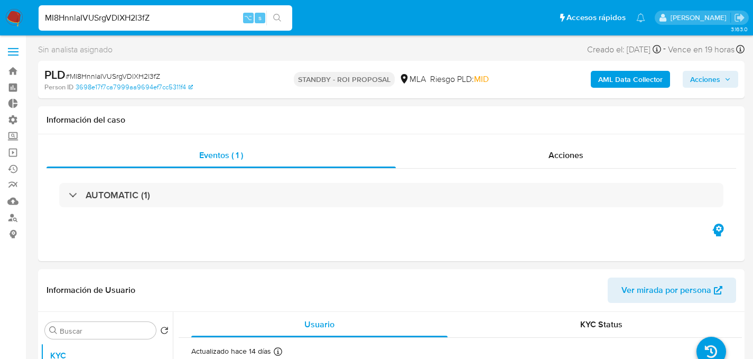
select select "10"
click at [574, 143] on div "Acciones" at bounding box center [566, 155] width 341 height 25
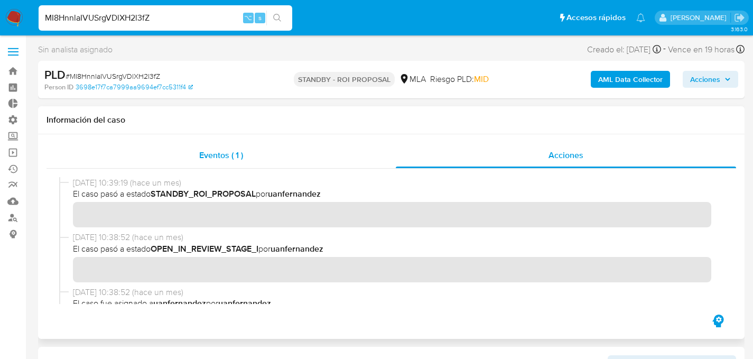
click at [193, 150] on div "Eventos ( 1 )" at bounding box center [221, 155] width 349 height 25
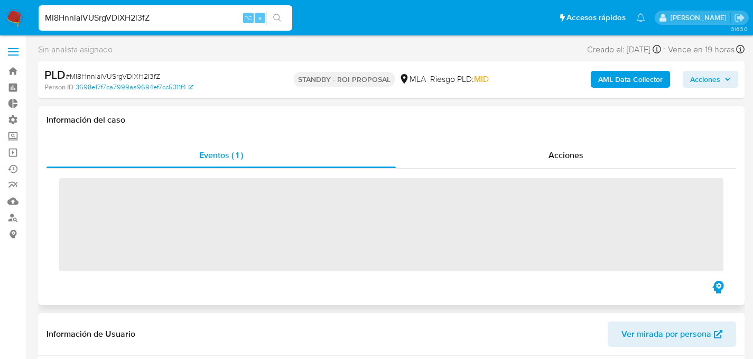
click at [164, 192] on span "‌" at bounding box center [391, 224] width 665 height 93
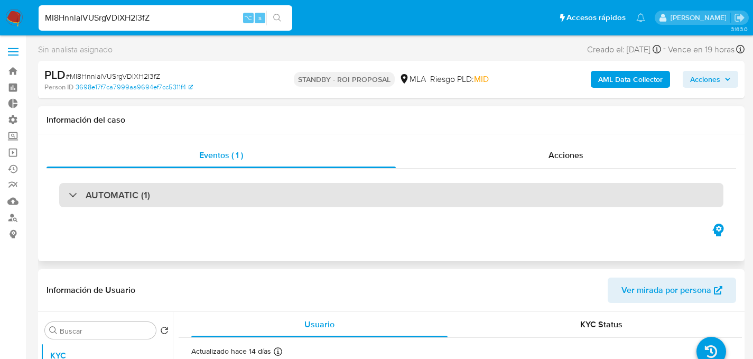
click at [132, 206] on div "AUTOMATIC (1)" at bounding box center [391, 195] width 665 height 24
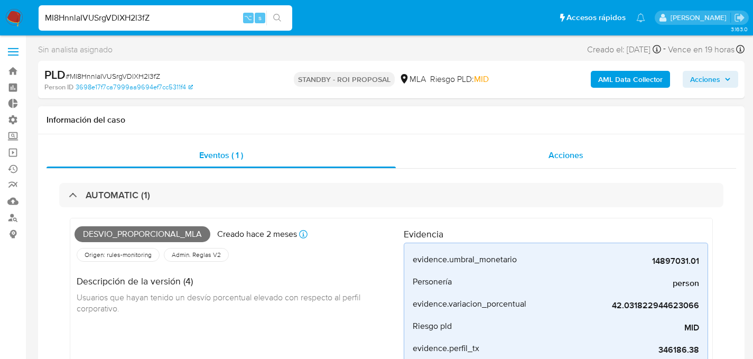
click at [572, 160] on span "Acciones" at bounding box center [566, 155] width 35 height 12
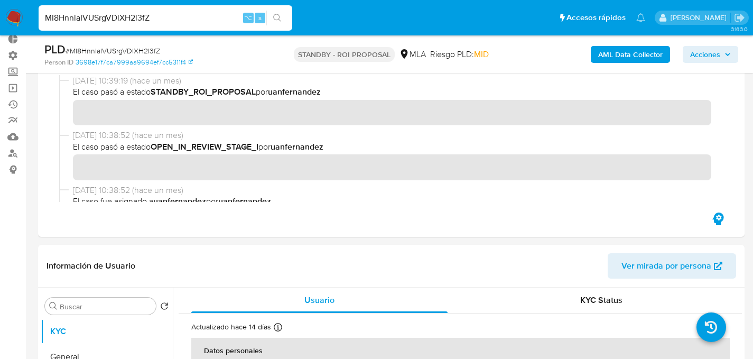
scroll to position [174, 0]
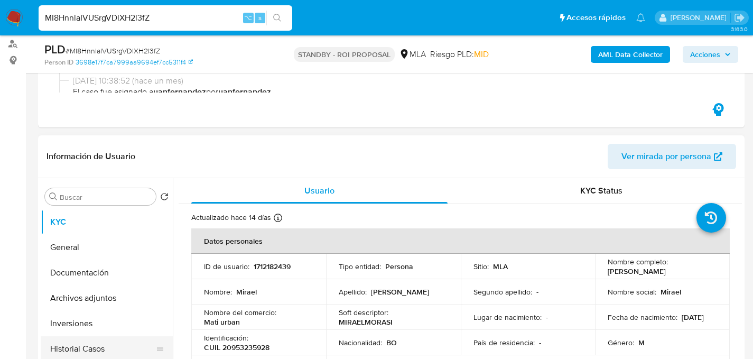
click at [61, 336] on button "Historial Casos" at bounding box center [103, 348] width 124 height 25
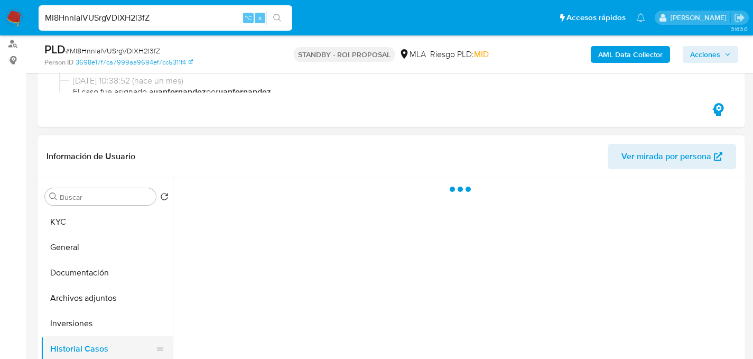
click at [61, 339] on button "Historial Casos" at bounding box center [103, 348] width 124 height 25
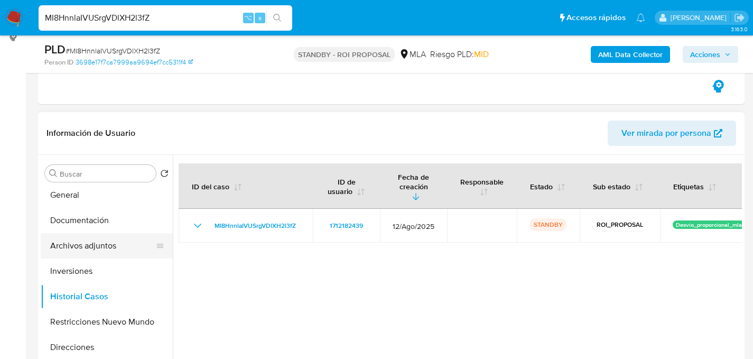
scroll to position [0, 0]
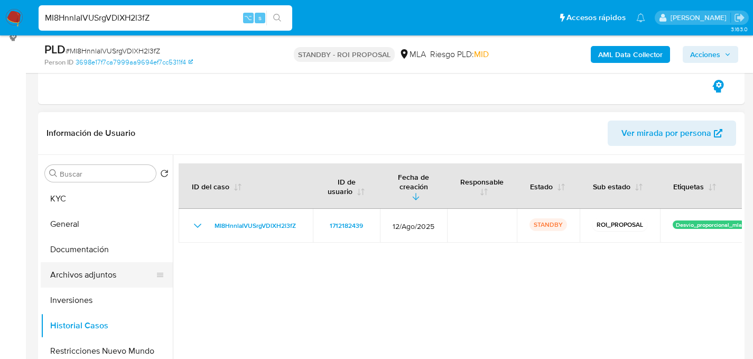
click at [63, 269] on button "Archivos adjuntos" at bounding box center [103, 274] width 124 height 25
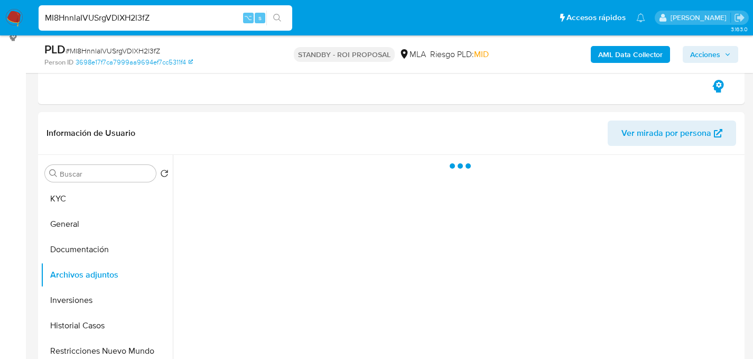
scroll to position [272, 0]
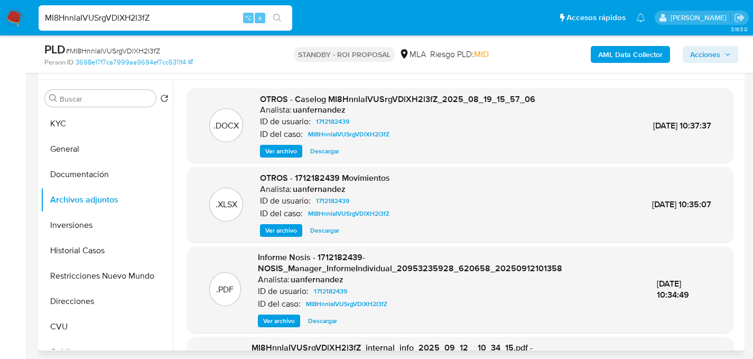
click at [328, 235] on span "Descargar" at bounding box center [324, 230] width 29 height 11
click at [327, 150] on span "Descargar" at bounding box center [324, 151] width 29 height 11
click at [55, 121] on button "KYC" at bounding box center [103, 123] width 124 height 25
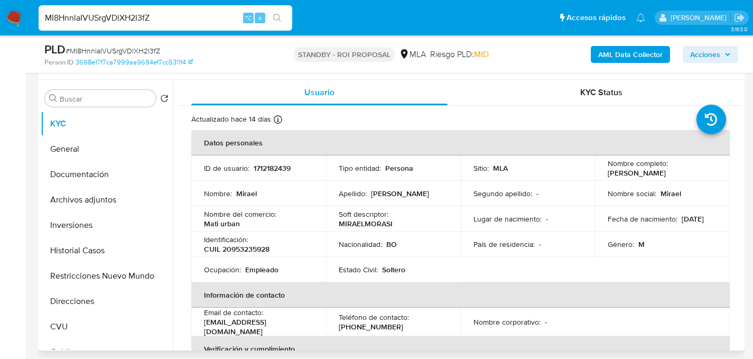
drag, startPoint x: 683, startPoint y: 172, endPoint x: 600, endPoint y: 172, distance: 83.0
click at [608, 177] on div "Nombre completo : Mirael Morasi Leon" at bounding box center [662, 168] width 109 height 19
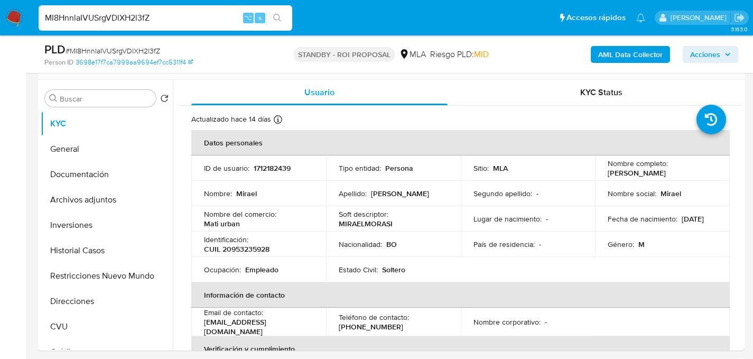
copy p "Mirael Morasi Leon"
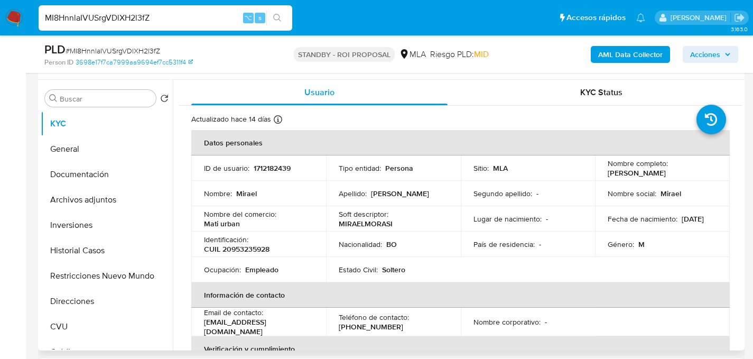
click at [260, 168] on p "1712182439" at bounding box center [272, 168] width 37 height 10
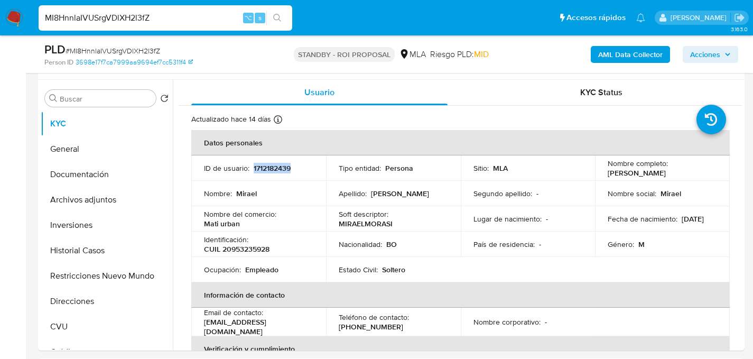
copy p "1712182439"
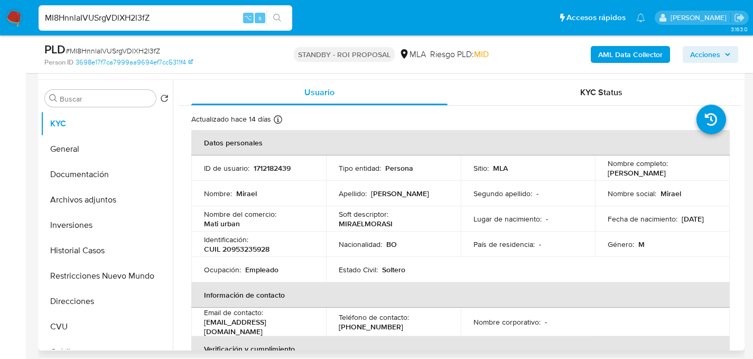
click at [259, 242] on div "Identificación : CUIL 20953235928" at bounding box center [258, 244] width 109 height 19
click at [259, 245] on p "CUIL 20953235928" at bounding box center [237, 249] width 66 height 10
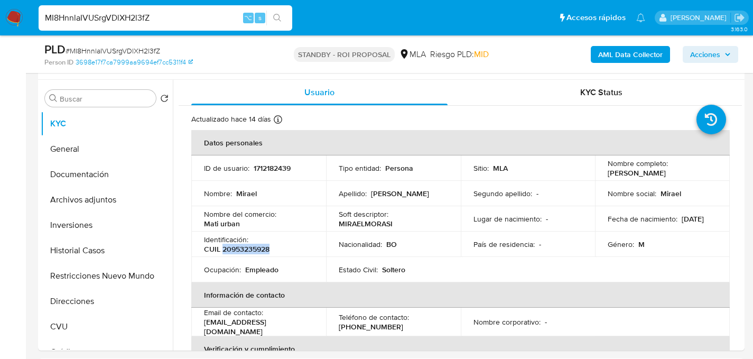
copy p "20953235928"
click at [159, 12] on input "MI8HnnlaIVUSrgVDlXH2l3fZ" at bounding box center [166, 18] width 254 height 14
paste input "8qkGuDgxZfTed4Wzv2HaNXiq"
type input "8qkGuDgxZfTed4Wzv2HaNXiq"
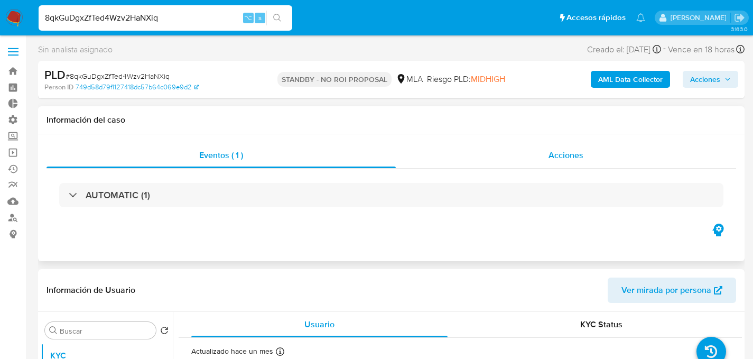
click at [548, 151] on div "Acciones" at bounding box center [566, 155] width 341 height 25
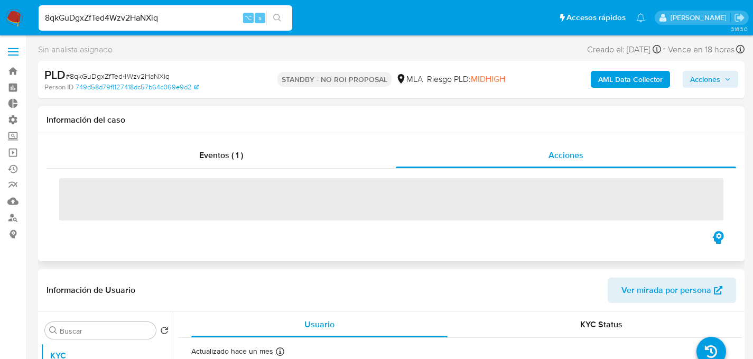
select select "10"
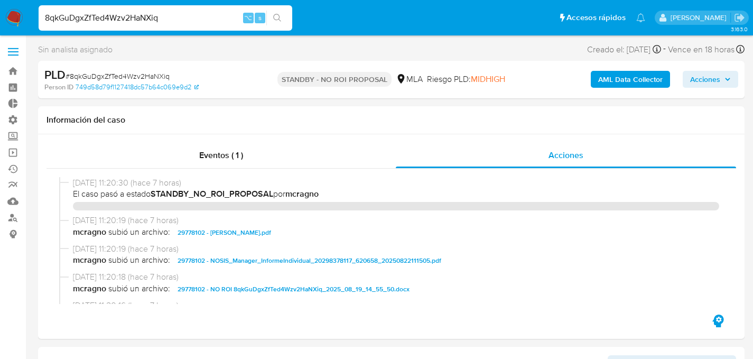
select select "10"
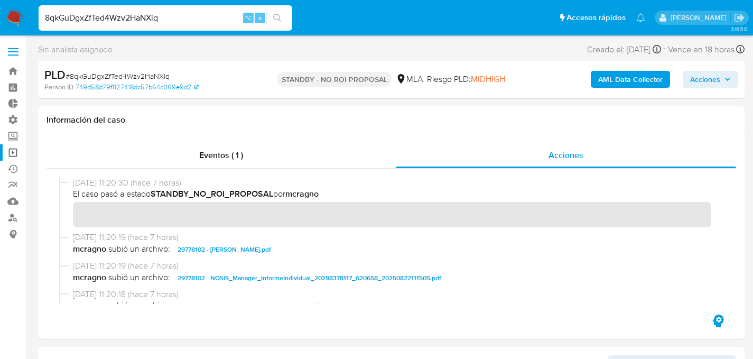
click at [12, 154] on link "Operaciones masivas" at bounding box center [63, 152] width 126 height 16
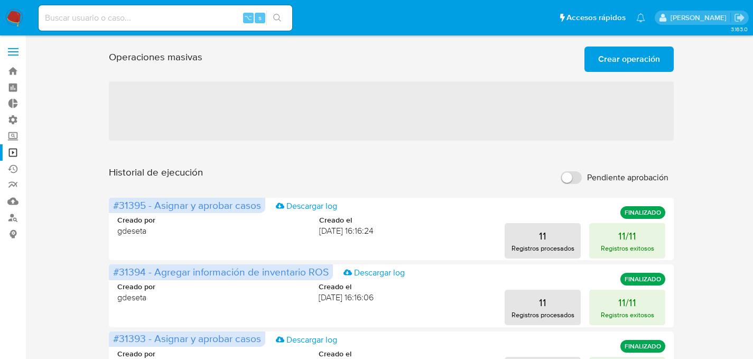
click at [595, 56] on button "Crear operación" at bounding box center [629, 59] width 89 height 25
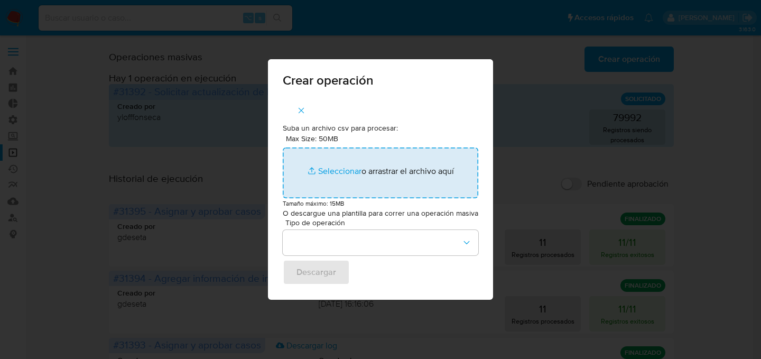
click at [365, 171] on input "Max Size: 50MB Seleccionar archivos" at bounding box center [381, 173] width 196 height 51
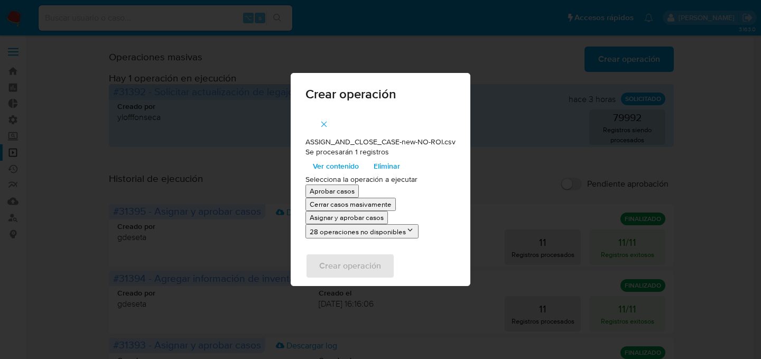
click at [348, 219] on p "Asignar y aprobar casos" at bounding box center [347, 218] width 74 height 10
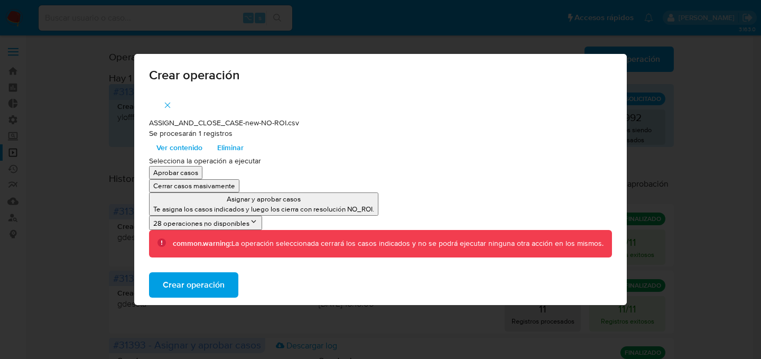
click at [181, 149] on span "Ver contenido" at bounding box center [180, 147] width 46 height 15
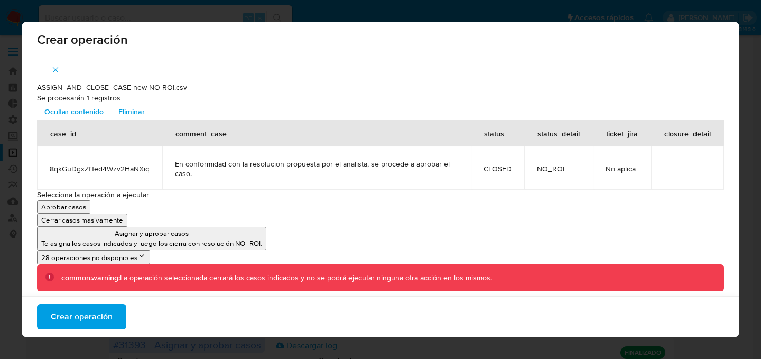
scroll to position [6, 0]
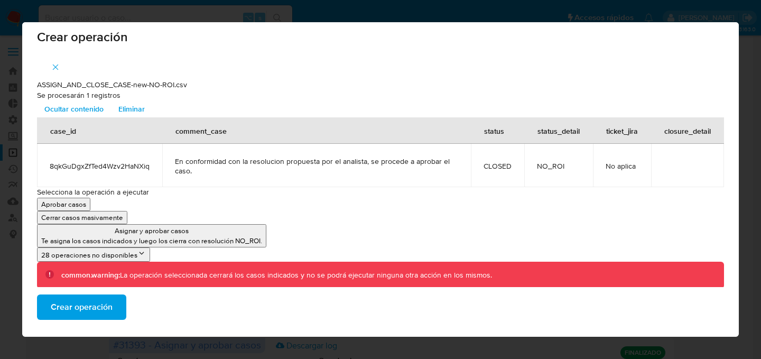
click at [92, 315] on span "Crear operación" at bounding box center [82, 307] width 62 height 23
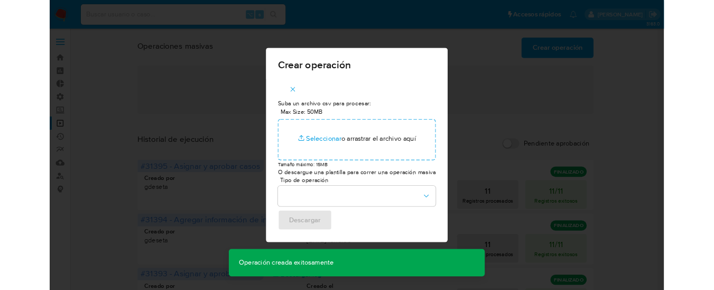
scroll to position [0, 0]
